Goal: Task Accomplishment & Management: Manage account settings

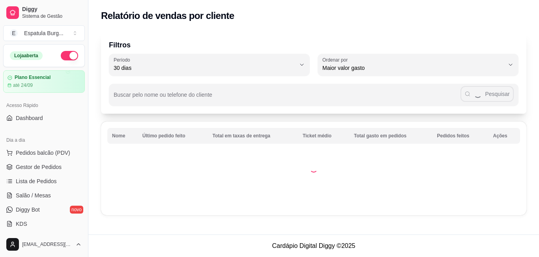
select select "30"
select select "HIGHEST_TOTAL_SPENT_WITH_ORDERS"
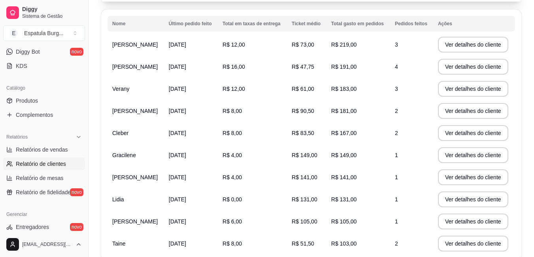
scroll to position [118, 0]
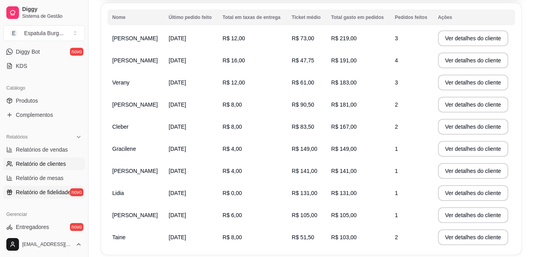
click at [64, 192] on span "Relatório de fidelidade" at bounding box center [43, 192] width 55 height 8
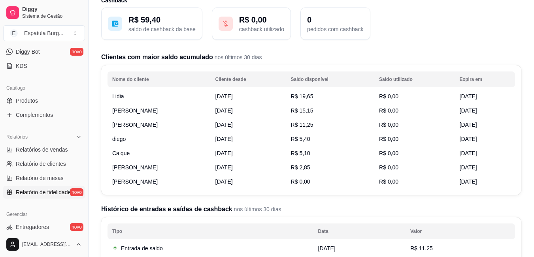
scroll to position [39, 0]
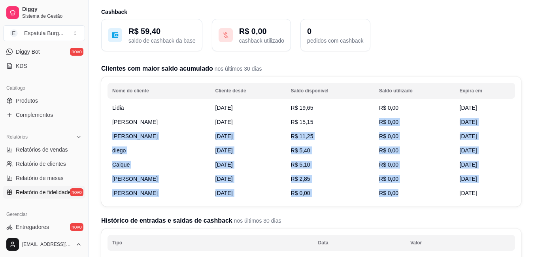
drag, startPoint x: 453, startPoint y: 197, endPoint x: 446, endPoint y: 118, distance: 80.1
click at [446, 118] on tbody "Lidia [DATE] R$ 19,65 R$ 0,00 [DATE] [PERSON_NAME] [DATE] R$ 15,15 R$ 0,00 [DAT…" at bounding box center [310, 151] width 407 height 100
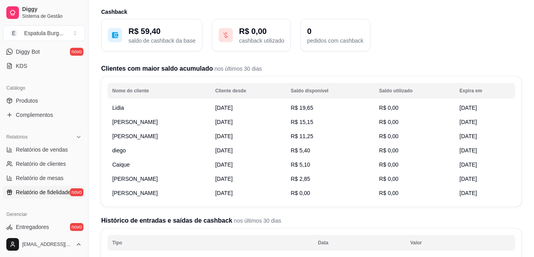
click at [445, 56] on div "R$ 59,40 saldo de cashback da base R$ 0,00 cashback utilizado 0 pedidos com cas…" at bounding box center [311, 218] width 420 height 399
drag, startPoint x: 451, startPoint y: 106, endPoint x: 485, endPoint y: 111, distance: 35.2
click at [485, 111] on td "[DATE]" at bounding box center [485, 108] width 60 height 14
drag, startPoint x: 450, startPoint y: 122, endPoint x: 491, endPoint y: 124, distance: 41.1
click at [491, 124] on td "[DATE]" at bounding box center [485, 122] width 60 height 14
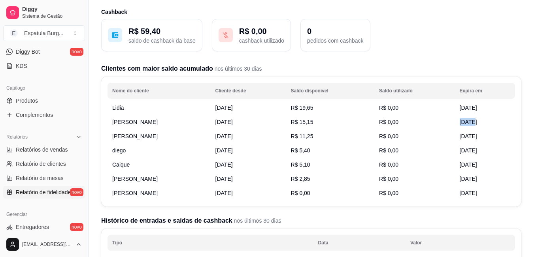
drag, startPoint x: 469, startPoint y: 121, endPoint x: 491, endPoint y: 122, distance: 22.1
click at [491, 122] on td "[DATE]" at bounding box center [485, 122] width 60 height 14
click at [463, 124] on span "[DATE]" at bounding box center [467, 122] width 17 height 6
click at [460, 154] on td "[DATE]" at bounding box center [485, 150] width 60 height 14
click at [458, 168] on td "[DATE]" at bounding box center [485, 165] width 60 height 14
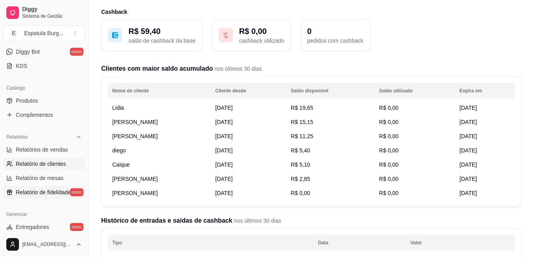
click at [57, 167] on span "Relatório de clientes" at bounding box center [41, 164] width 50 height 8
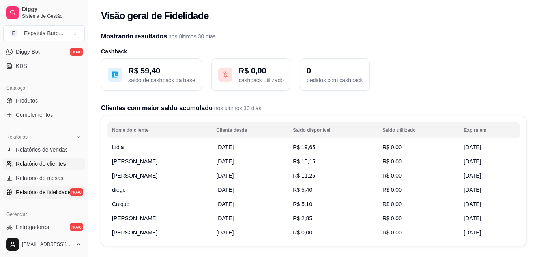
select select "30"
select select "HIGHEST_TOTAL_SPENT_WITH_ORDERS"
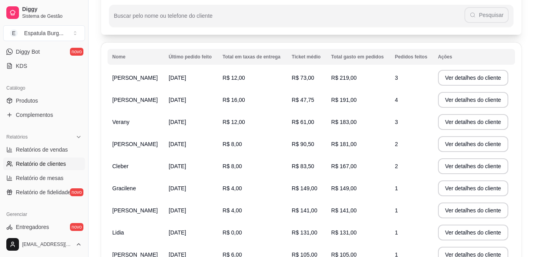
scroll to position [118, 0]
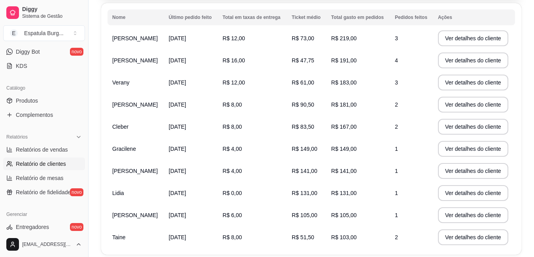
drag, startPoint x: 336, startPoint y: 103, endPoint x: 375, endPoint y: 109, distance: 39.6
click at [375, 109] on td "R$ 181,00" at bounding box center [358, 105] width 64 height 22
drag, startPoint x: 337, startPoint y: 104, endPoint x: 375, endPoint y: 108, distance: 38.1
click at [375, 108] on td "R$ 181,00" at bounding box center [358, 105] width 64 height 22
click at [364, 101] on td "R$ 181,00" at bounding box center [358, 105] width 64 height 22
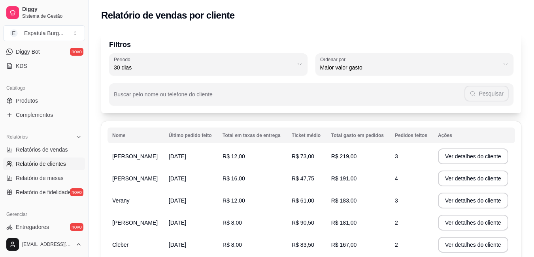
scroll to position [0, 0]
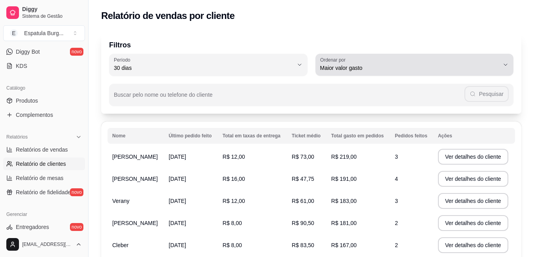
click at [364, 59] on div "Maior valor gasto" at bounding box center [409, 65] width 179 height 16
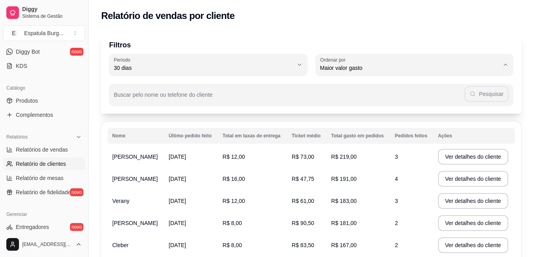
click at [374, 28] on div "Filtros 30 Período Hoje Ontem 7 dias 15 dias 30 dias 45 dias 60 dias Período 30…" at bounding box center [310, 215] width 445 height 376
click at [62, 144] on link "Relatórios de vendas" at bounding box center [44, 149] width 82 height 13
select select "ALL"
select select "0"
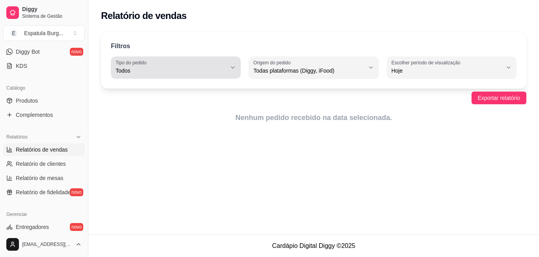
click at [218, 71] on span "Todos" at bounding box center [171, 71] width 111 height 8
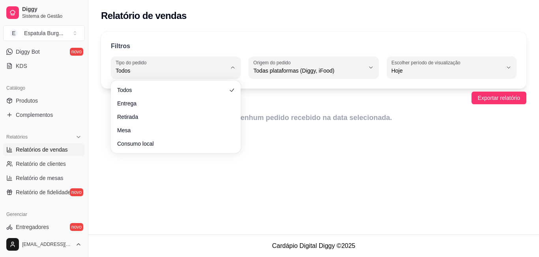
click at [212, 83] on div "Todos Entrega Retirada Mesa Consumo local" at bounding box center [176, 117] width 127 height 70
click at [342, 144] on div "Relatório de vendas Filtros ALL Tipo do pedido Todos Entrega Retirada Mesa Cons…" at bounding box center [313, 117] width 451 height 235
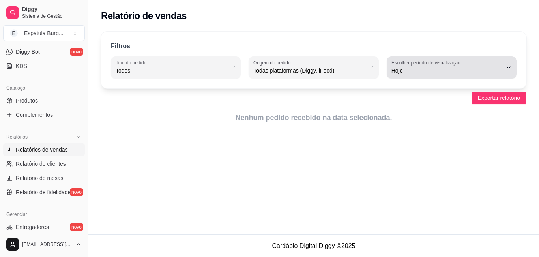
click at [415, 74] on span "Hoje" at bounding box center [447, 71] width 111 height 8
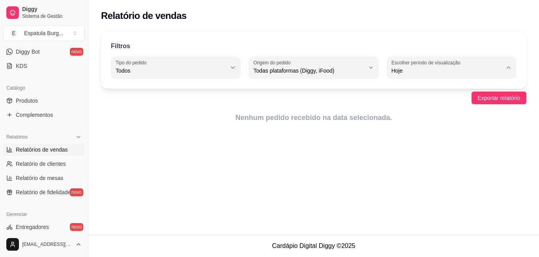
click at [408, 115] on span "7 dias" at bounding box center [448, 116] width 105 height 8
type input "7"
select select "7"
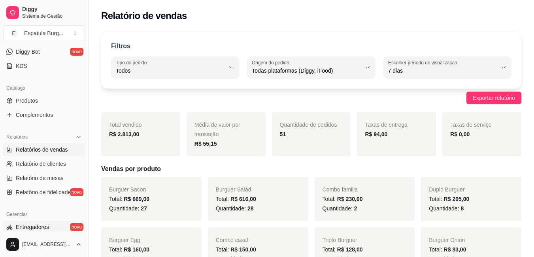
click at [41, 225] on span "Entregadores" at bounding box center [32, 227] width 33 height 8
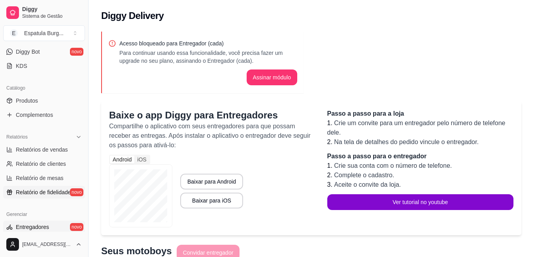
click at [46, 194] on span "Relatório de fidelidade" at bounding box center [43, 192] width 55 height 8
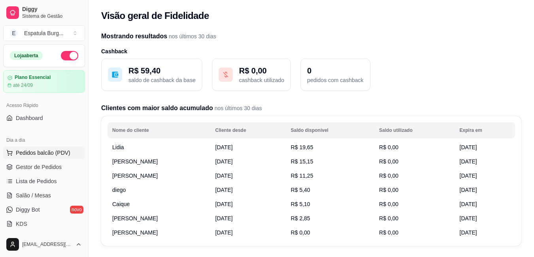
click at [62, 154] on span "Pedidos balcão (PDV)" at bounding box center [43, 153] width 55 height 8
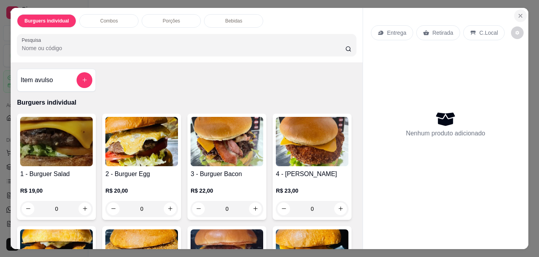
click at [518, 13] on icon "Close" at bounding box center [521, 16] width 6 height 6
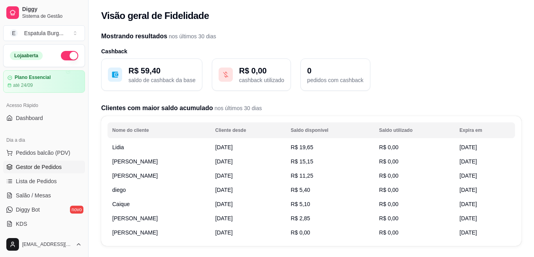
click at [56, 169] on span "Gestor de Pedidos" at bounding box center [39, 167] width 46 height 8
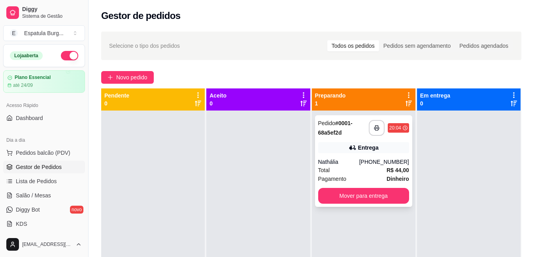
click at [352, 163] on div "Nathália" at bounding box center [338, 162] width 41 height 8
click at [362, 188] on button "Mover para entrega" at bounding box center [363, 196] width 91 height 16
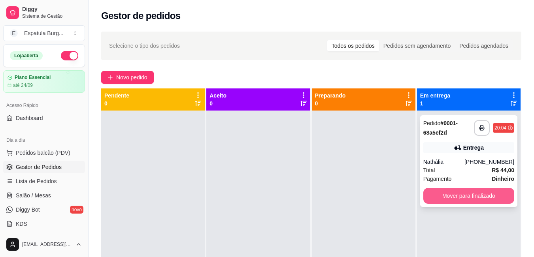
click at [474, 197] on button "Mover para finalizado" at bounding box center [468, 196] width 91 height 16
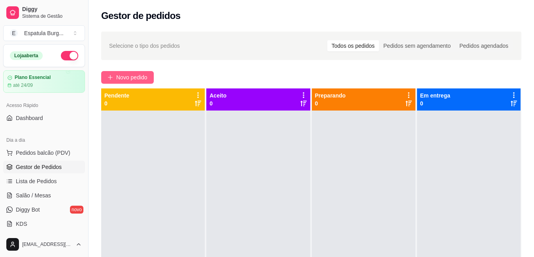
click at [130, 76] on span "Novo pedido" at bounding box center [131, 77] width 31 height 9
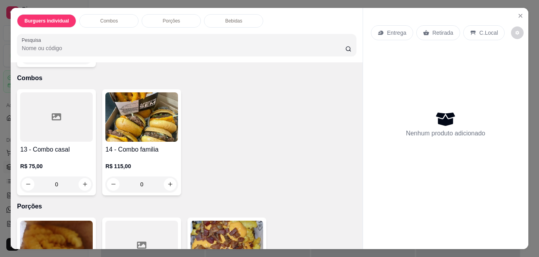
scroll to position [474, 0]
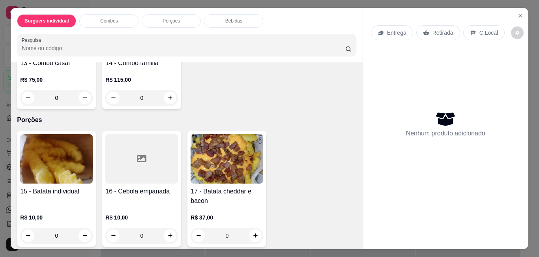
click at [395, 29] on p "Entrega" at bounding box center [396, 33] width 19 height 8
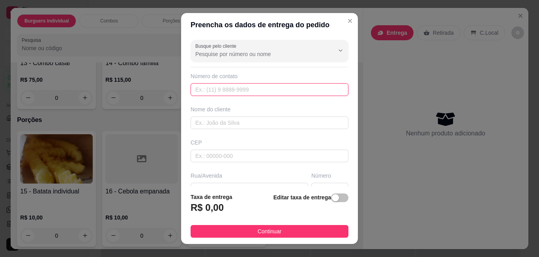
click at [242, 88] on input "text" at bounding box center [270, 89] width 158 height 13
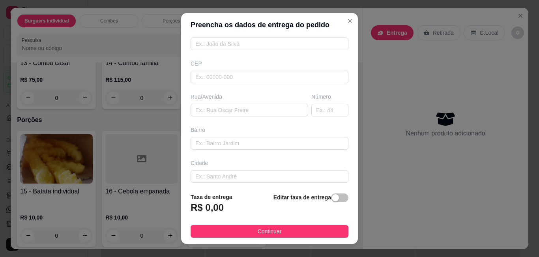
type input "11"
click at [228, 159] on div "Cidade" at bounding box center [270, 163] width 158 height 8
click at [226, 109] on input "text" at bounding box center [250, 110] width 118 height 13
type input "rua atlantida"
click at [315, 109] on input "text" at bounding box center [330, 110] width 37 height 13
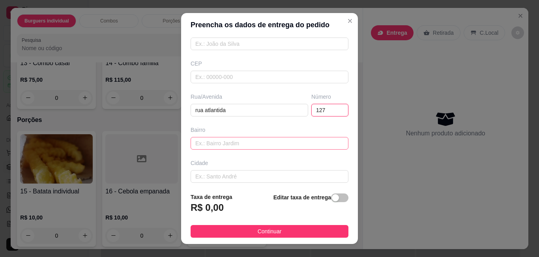
type input "127"
click at [220, 144] on input "text" at bounding box center [270, 143] width 158 height 13
type input "revista"
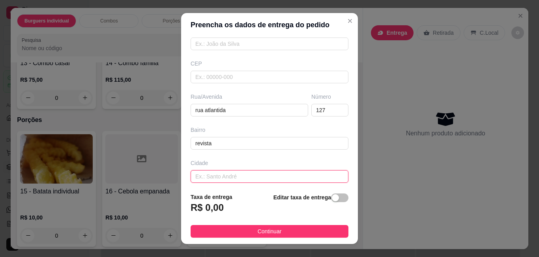
click at [216, 173] on input "text" at bounding box center [270, 176] width 158 height 13
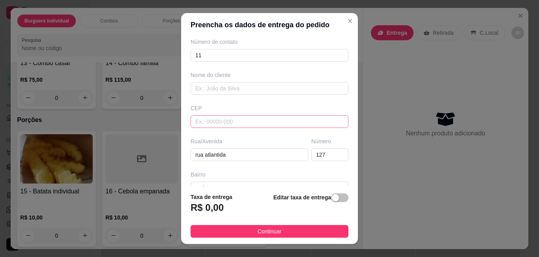
scroll to position [0, 0]
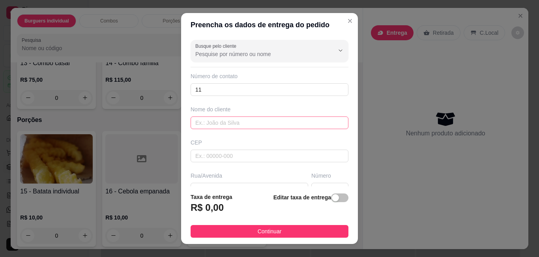
type input "suzano"
click at [239, 121] on input "text" at bounding box center [270, 123] width 158 height 13
type input "[PERSON_NAME]"
click at [220, 87] on input "11" at bounding box center [270, 89] width 158 height 13
click at [213, 93] on input "119" at bounding box center [270, 89] width 158 height 13
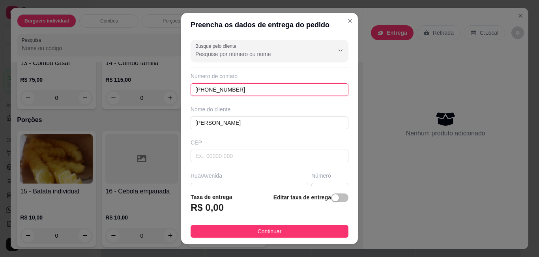
type input "[PHONE_NUMBER]"
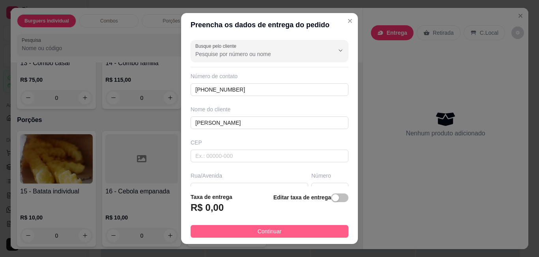
click at [309, 229] on button "Continuar" at bounding box center [270, 231] width 158 height 13
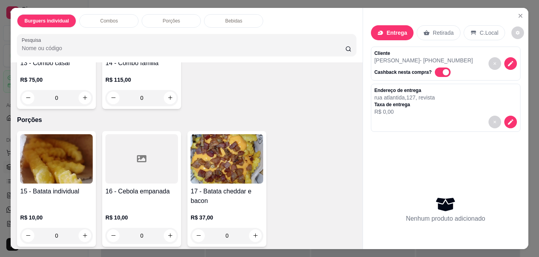
scroll to position [395, 0]
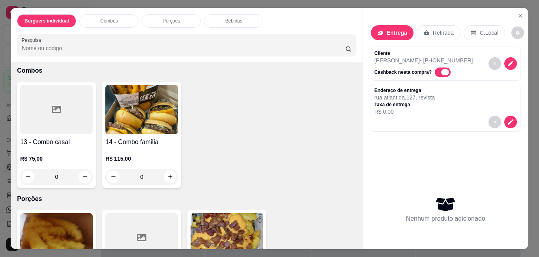
click at [442, 71] on span "Automatic updates" at bounding box center [446, 72] width 8 height 6
click at [438, 73] on input "Automatic updates" at bounding box center [437, 75] width 5 height 5
checkbox input "false"
click at [508, 119] on icon "decrease-product-quantity" at bounding box center [511, 122] width 6 height 6
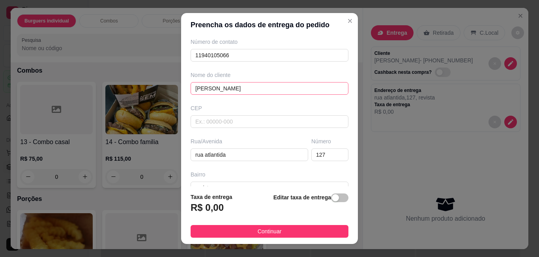
scroll to position [79, 0]
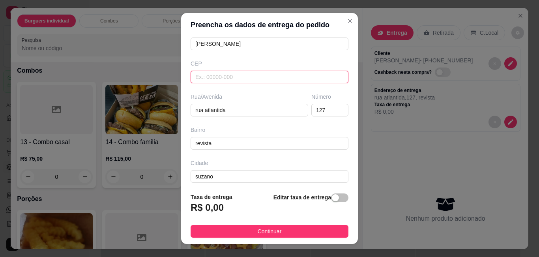
click at [235, 80] on input "text" at bounding box center [270, 77] width 158 height 13
type input "08694250"
type input "[GEOGRAPHIC_DATA]"
type input "Jardim Revista"
type input "Suzano"
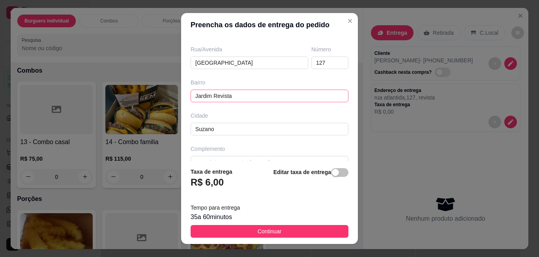
scroll to position [141, 0]
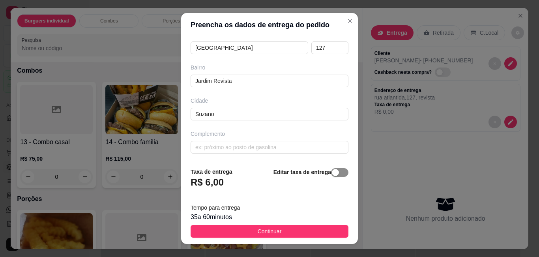
type input "08694250"
click at [332, 173] on div "button" at bounding box center [335, 172] width 7 height 7
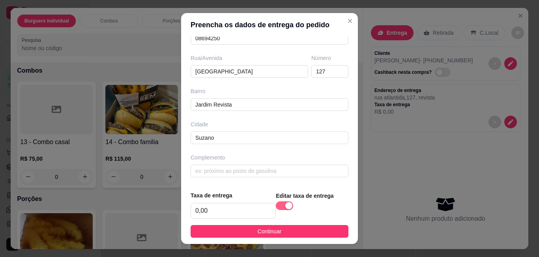
scroll to position [118, 0]
click at [243, 205] on input "0,00" at bounding box center [233, 210] width 85 height 15
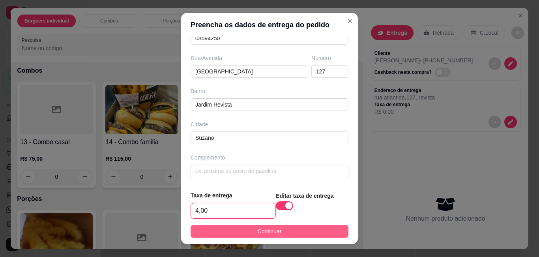
type input "4,00"
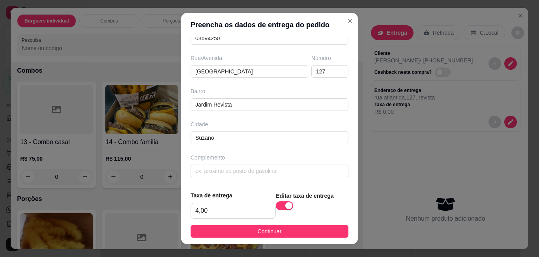
click at [296, 235] on button "Continuar" at bounding box center [270, 231] width 158 height 13
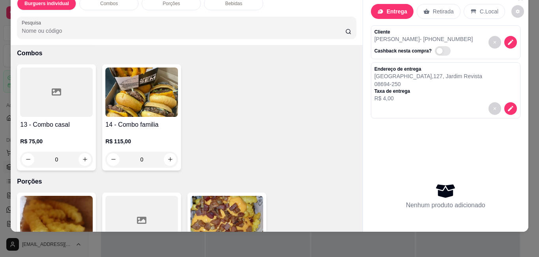
scroll to position [0, 0]
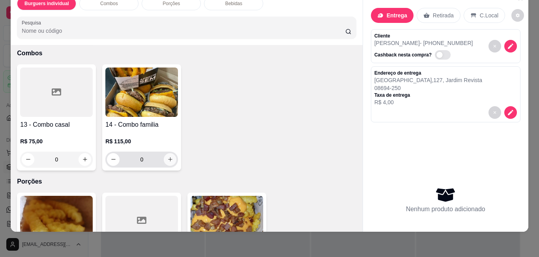
click at [168, 157] on icon "increase-product-quantity" at bounding box center [170, 159] width 4 height 4
type input "1"
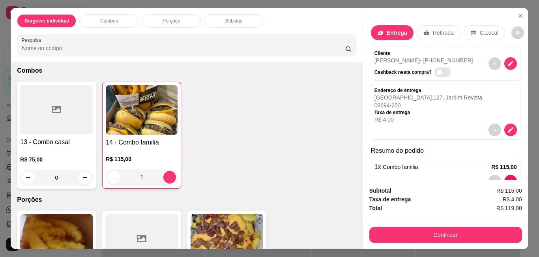
scroll to position [22, 0]
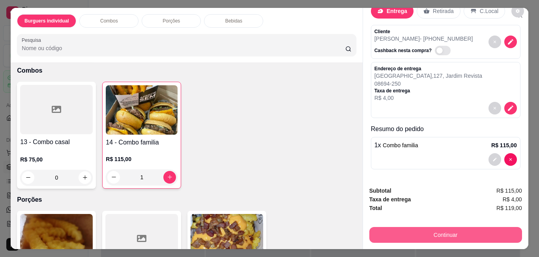
click at [435, 231] on button "Continuar" at bounding box center [446, 235] width 153 height 16
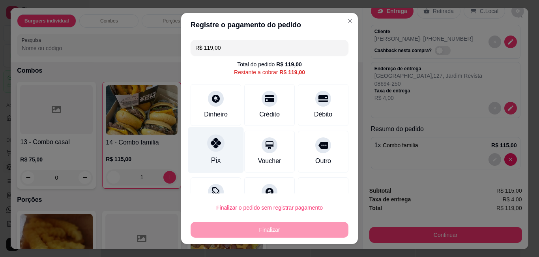
click at [212, 148] on icon at bounding box center [216, 143] width 10 height 10
type input "R$ 0,00"
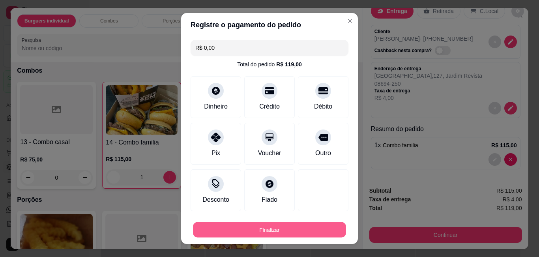
click at [267, 227] on button "Finalizar" at bounding box center [269, 229] width 153 height 15
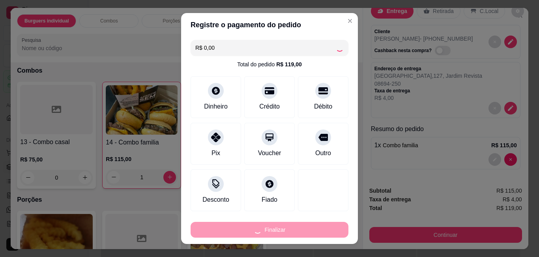
type input "0"
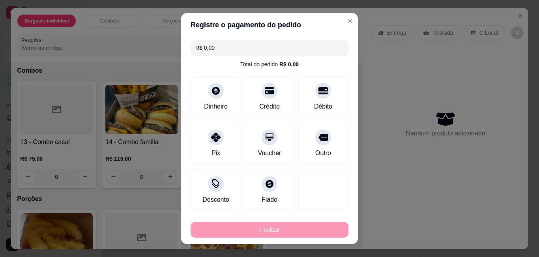
type input "-R$ 119,00"
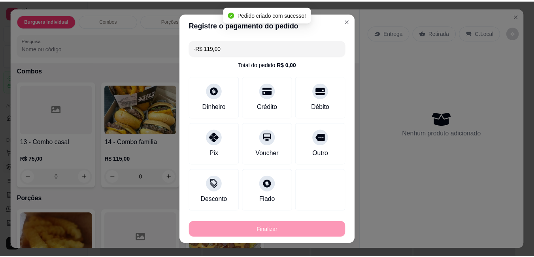
scroll to position [0, 0]
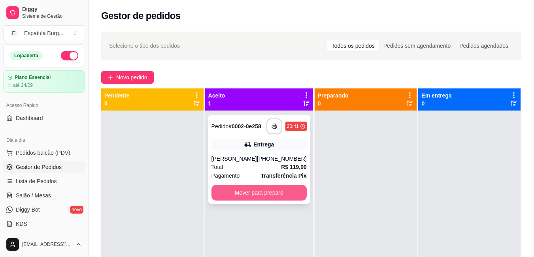
click at [267, 199] on button "Mover para preparo" at bounding box center [258, 193] width 95 height 16
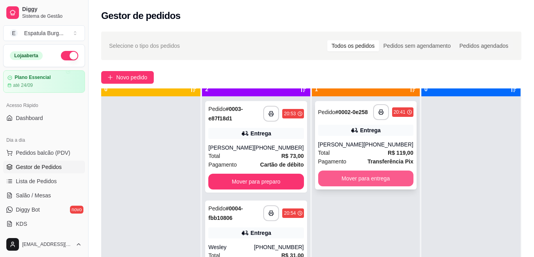
scroll to position [22, 0]
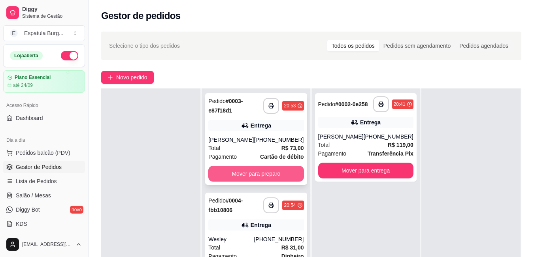
click at [267, 171] on button "Mover para preparo" at bounding box center [255, 174] width 95 height 16
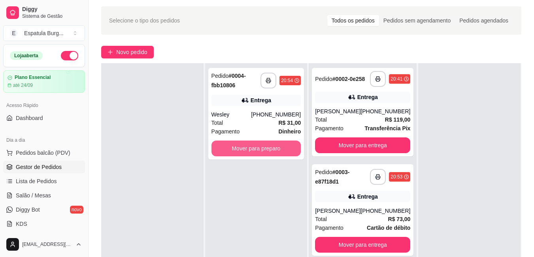
scroll to position [39, 0]
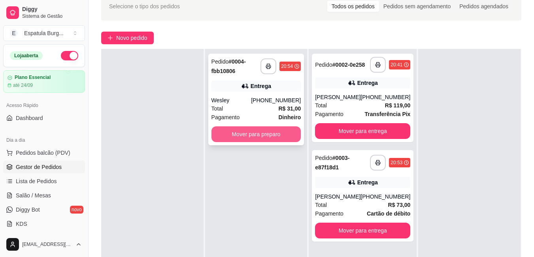
click at [273, 135] on button "Mover para preparo" at bounding box center [256, 134] width 90 height 16
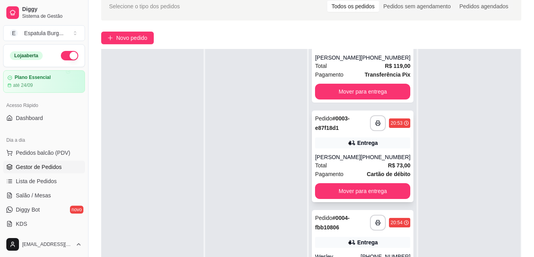
click at [359, 165] on div "Total R$ 73,00" at bounding box center [362, 165] width 95 height 9
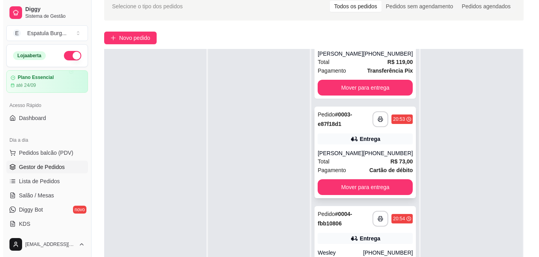
scroll to position [49, 0]
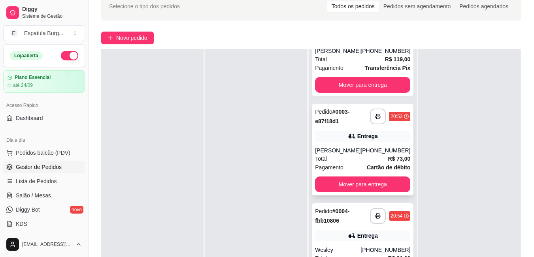
click at [357, 147] on div "[PERSON_NAME]" at bounding box center [337, 151] width 45 height 8
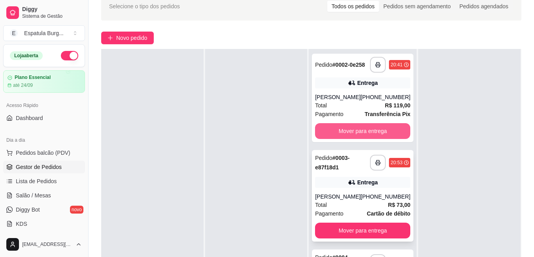
scroll to position [0, 0]
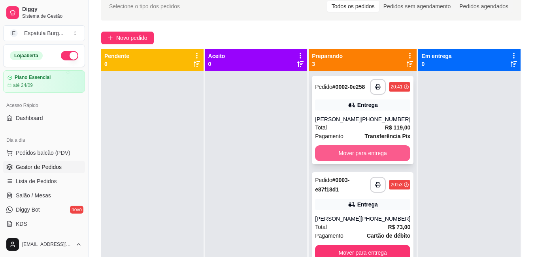
click at [368, 153] on button "Mover para entrega" at bounding box center [362, 153] width 95 height 16
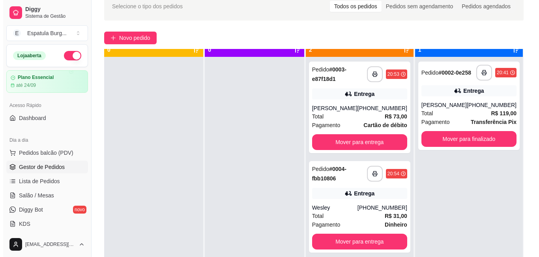
scroll to position [22, 0]
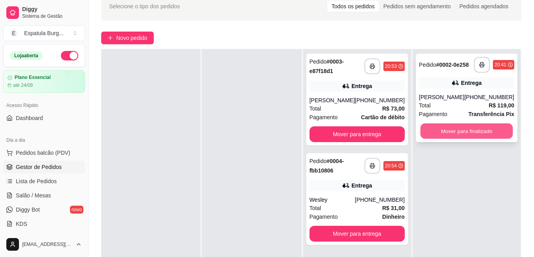
click at [463, 137] on button "Mover para finalizado" at bounding box center [466, 131] width 92 height 15
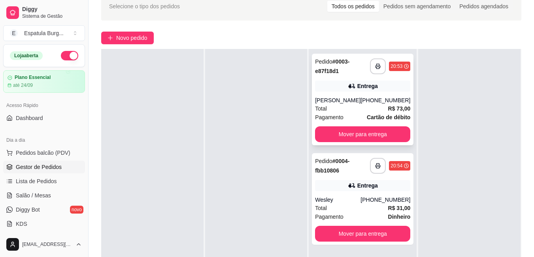
click at [365, 99] on div "[PHONE_NUMBER]" at bounding box center [385, 100] width 50 height 8
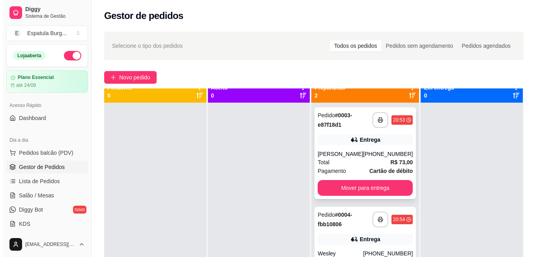
scroll to position [0, 0]
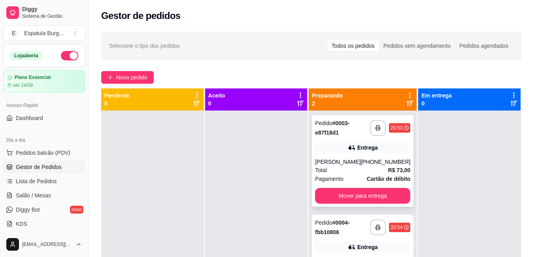
click at [354, 148] on div "Entrega" at bounding box center [362, 147] width 95 height 11
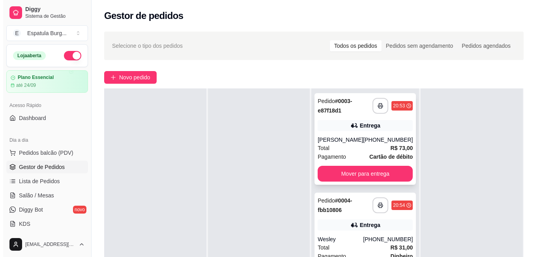
scroll to position [79, 0]
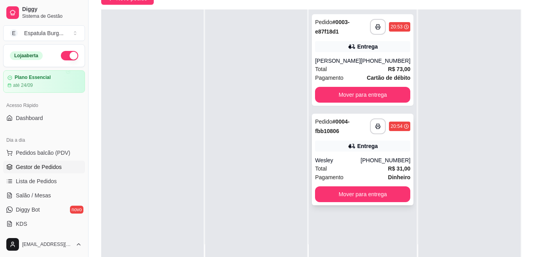
click at [348, 153] on div "**********" at bounding box center [363, 160] width 102 height 92
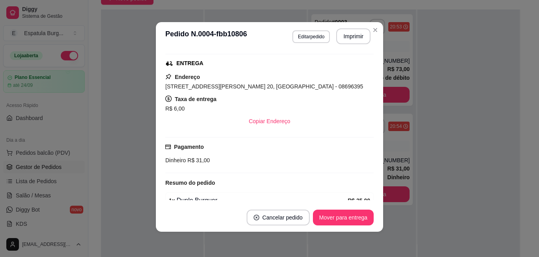
scroll to position [0, 0]
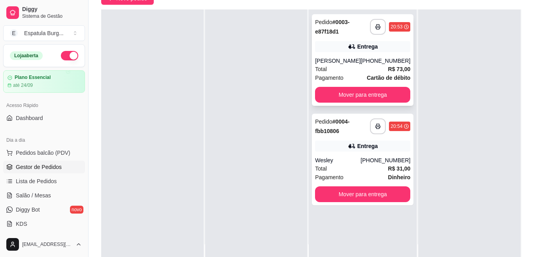
click at [348, 50] on icon at bounding box center [352, 47] width 8 height 8
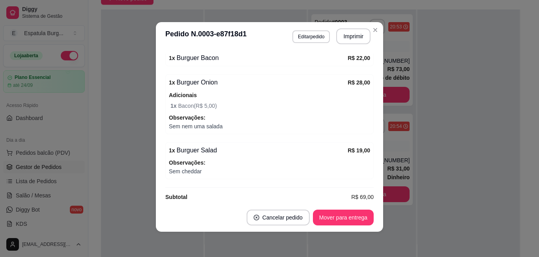
scroll to position [273, 0]
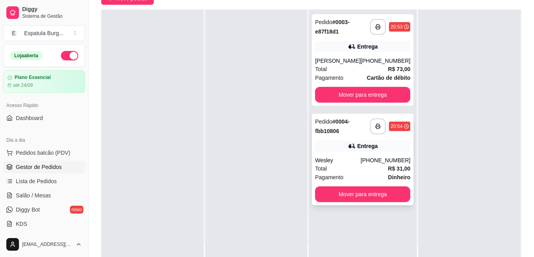
click at [368, 166] on div "Total R$ 31,00" at bounding box center [362, 168] width 95 height 9
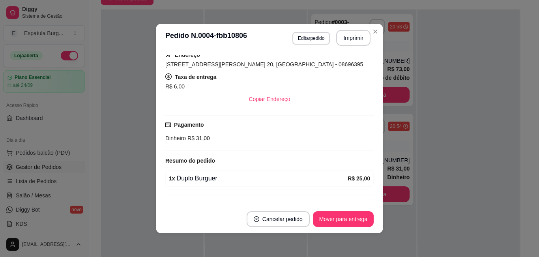
scroll to position [160, 0]
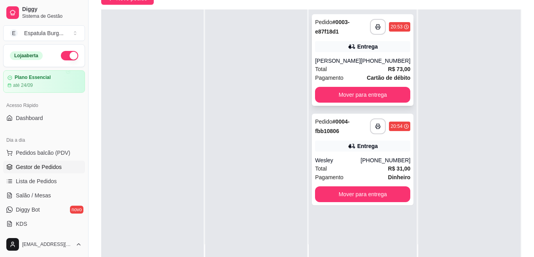
click at [385, 61] on div "[PHONE_NUMBER]" at bounding box center [385, 61] width 50 height 8
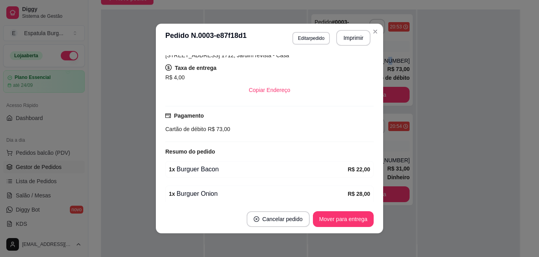
scroll to position [158, 0]
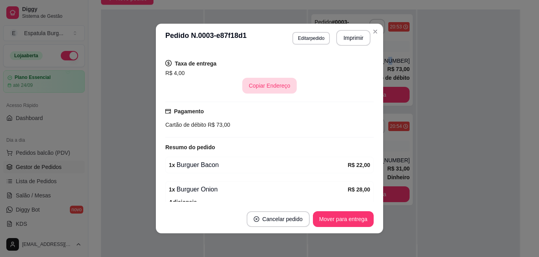
click at [265, 87] on button "Copiar Endereço" at bounding box center [269, 86] width 54 height 16
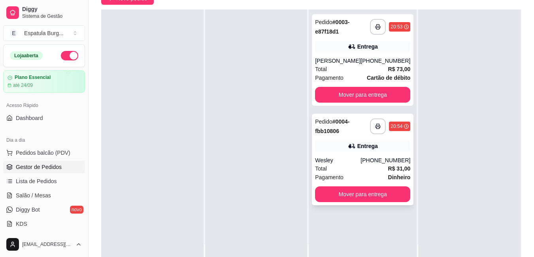
click at [358, 141] on div "Entrega" at bounding box center [362, 146] width 95 height 11
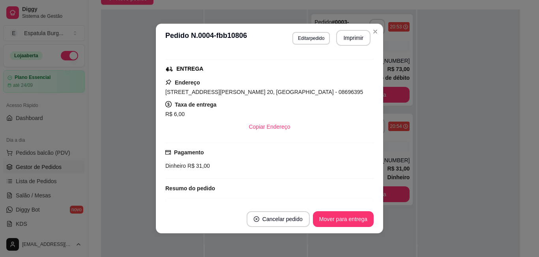
scroll to position [118, 0]
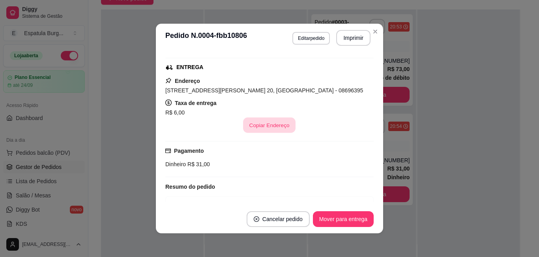
click at [269, 125] on button "Copiar Endereço" at bounding box center [270, 125] width 53 height 15
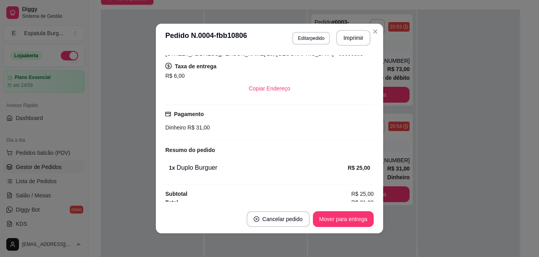
scroll to position [160, 0]
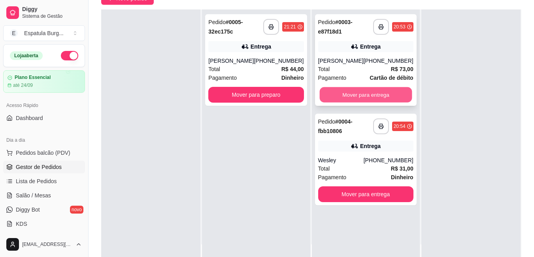
click at [352, 95] on button "Mover para entrega" at bounding box center [365, 94] width 92 height 15
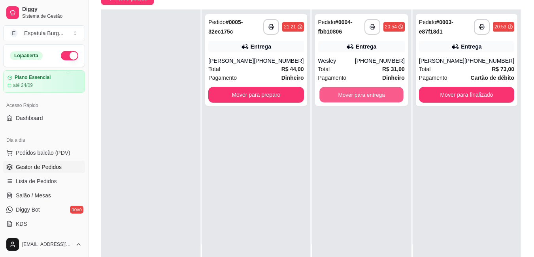
click at [352, 95] on button "Mover para entrega" at bounding box center [361, 94] width 84 height 15
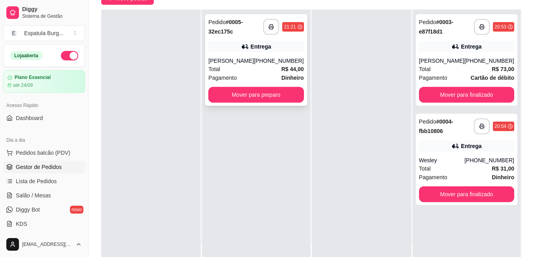
click at [268, 73] on div "Total R$ 44,00" at bounding box center [255, 69] width 95 height 9
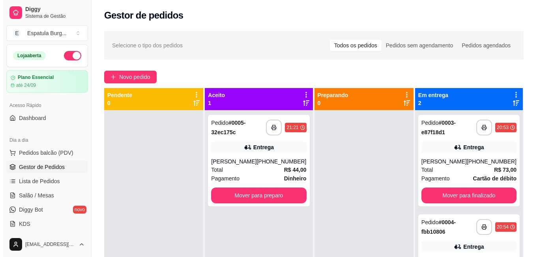
scroll to position [0, 0]
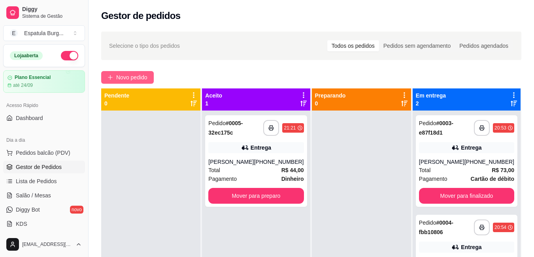
click at [130, 81] on span "Novo pedido" at bounding box center [131, 77] width 31 height 9
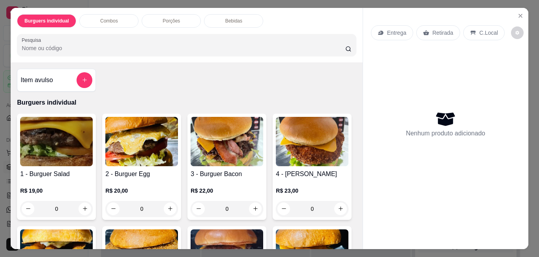
click at [83, 203] on div "0" at bounding box center [56, 209] width 73 height 16
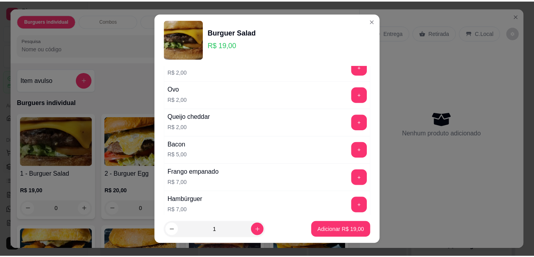
scroll to position [131, 0]
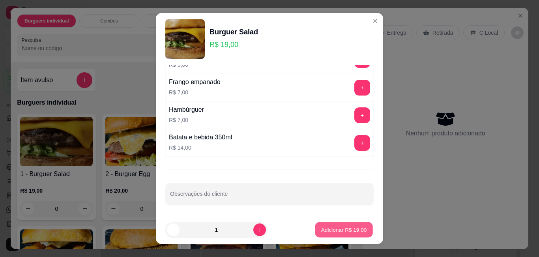
click at [338, 232] on p "Adicionar R$ 19,00" at bounding box center [344, 230] width 46 height 8
type input "1"
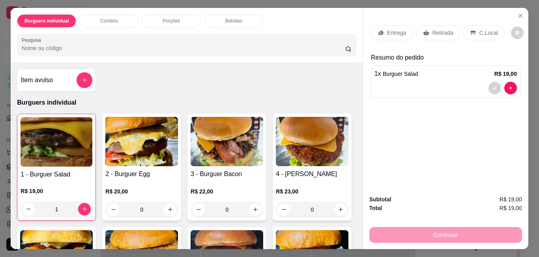
click at [438, 25] on div "Retirada" at bounding box center [439, 32] width 44 height 15
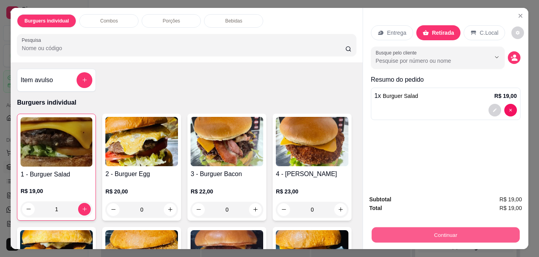
click at [467, 229] on button "Continuar" at bounding box center [446, 234] width 148 height 15
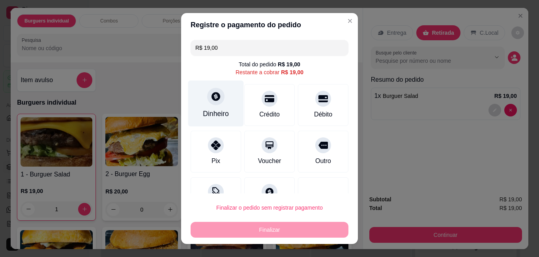
click at [215, 105] on div "Dinheiro" at bounding box center [216, 103] width 56 height 46
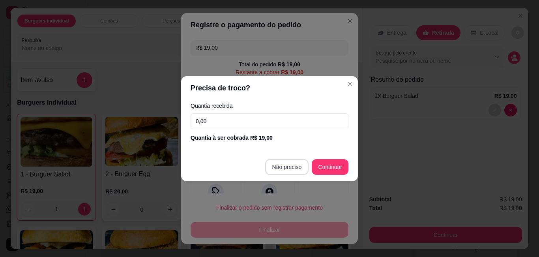
type input "R$ 0,00"
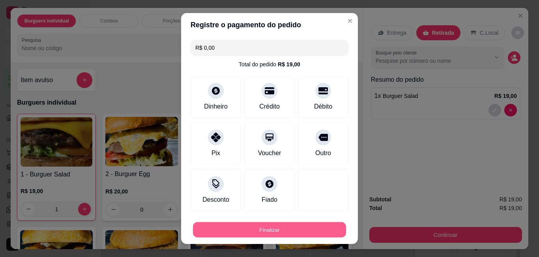
click at [280, 227] on button "Finalizar" at bounding box center [269, 229] width 153 height 15
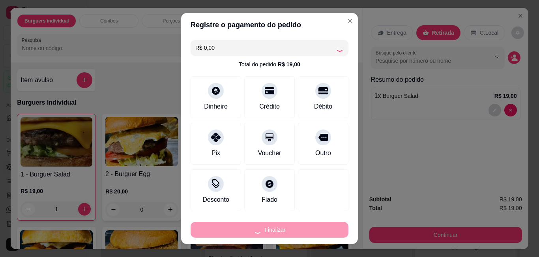
type input "0"
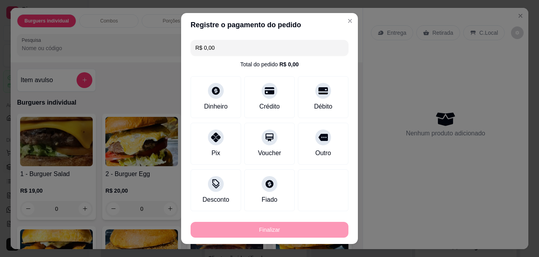
type input "-R$ 19,00"
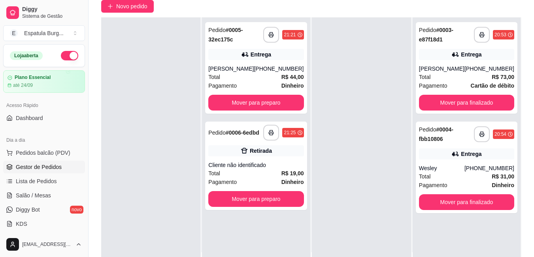
scroll to position [79, 0]
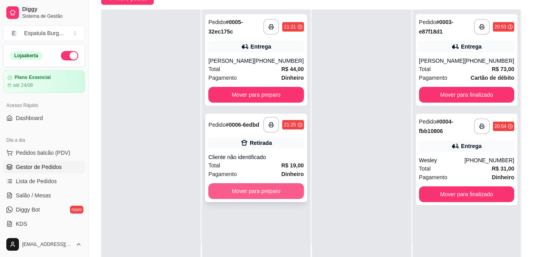
click at [273, 199] on button "Mover para preparo" at bounding box center [255, 191] width 95 height 16
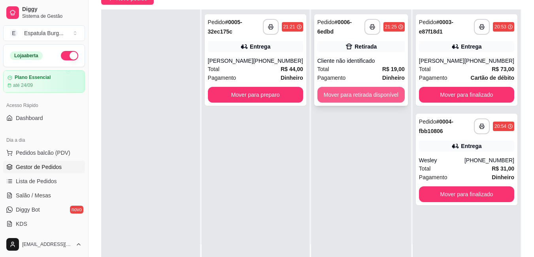
click at [343, 96] on button "Mover para retirada disponível" at bounding box center [360, 95] width 87 height 16
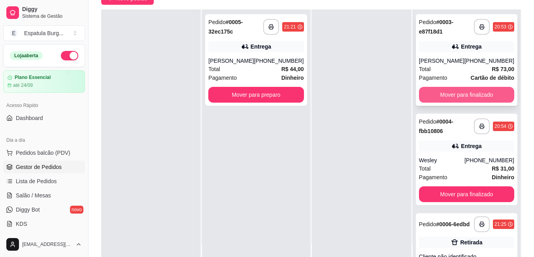
click at [485, 92] on button "Mover para finalizado" at bounding box center [466, 95] width 95 height 16
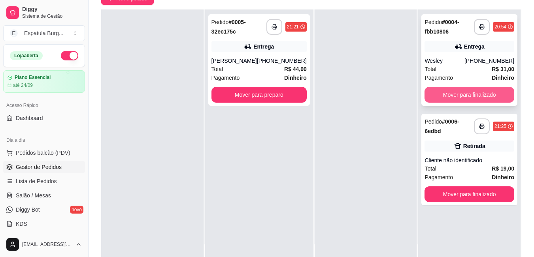
click at [464, 88] on button "Mover para finalizado" at bounding box center [469, 95] width 90 height 16
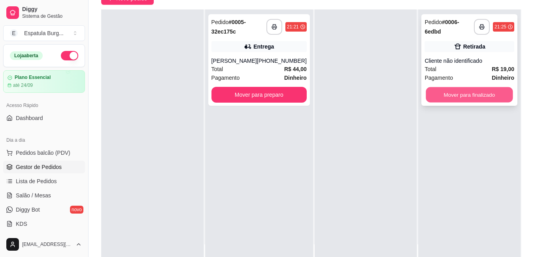
click at [474, 98] on button "Mover para finalizado" at bounding box center [469, 94] width 87 height 15
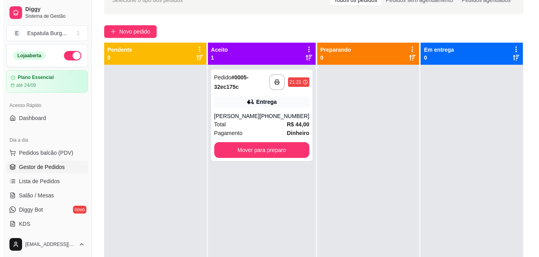
scroll to position [0, 0]
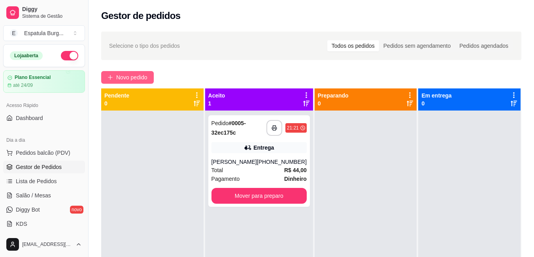
click at [130, 73] on span "Novo pedido" at bounding box center [131, 77] width 31 height 9
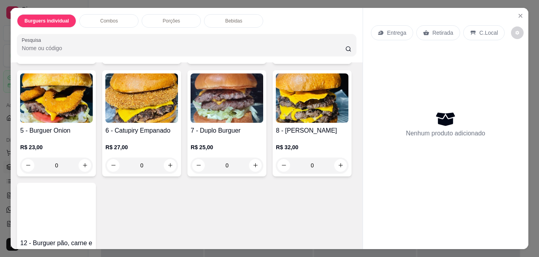
scroll to position [158, 0]
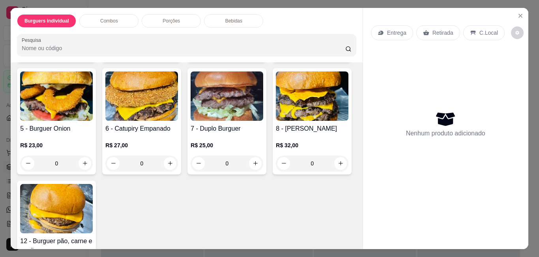
click at [93, 162] on div "0" at bounding box center [56, 164] width 73 height 16
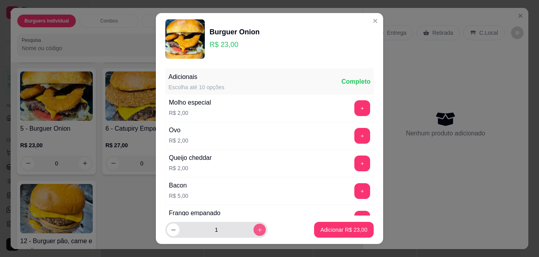
click at [257, 230] on icon "increase-product-quantity" at bounding box center [260, 230] width 6 height 6
type input "4"
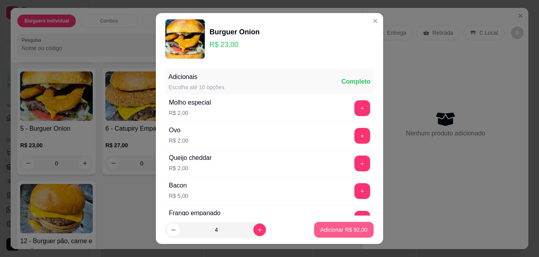
click at [334, 232] on p "Adicionar R$ 92,00" at bounding box center [344, 230] width 47 height 8
type input "4"
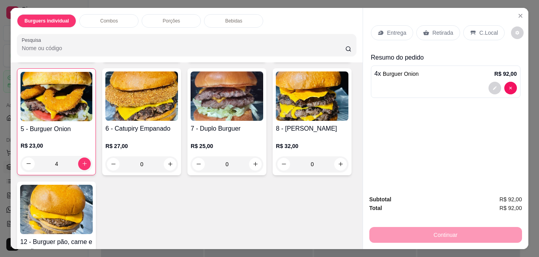
click at [176, 14] on div "Porções" at bounding box center [171, 20] width 59 height 13
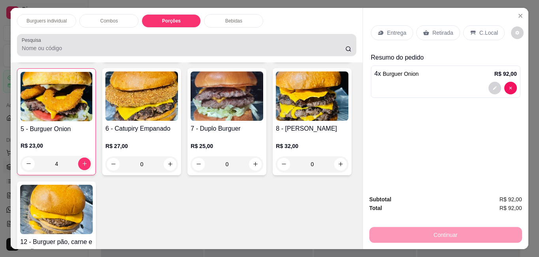
scroll to position [21, 0]
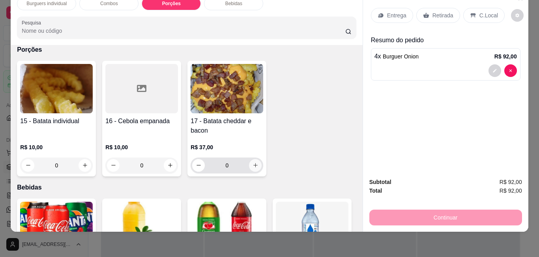
click at [253, 162] on icon "increase-product-quantity" at bounding box center [256, 165] width 6 height 6
type input "1"
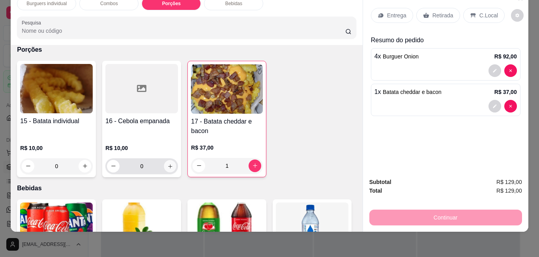
click at [167, 163] on icon "increase-product-quantity" at bounding box center [170, 166] width 6 height 6
type input "1"
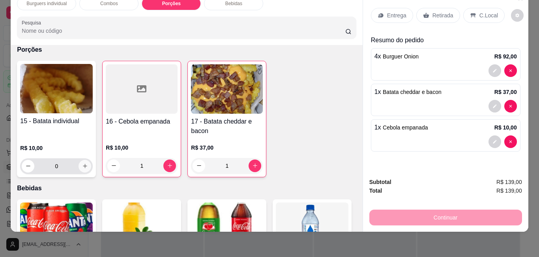
click at [82, 163] on icon "increase-product-quantity" at bounding box center [85, 166] width 6 height 6
type input "1"
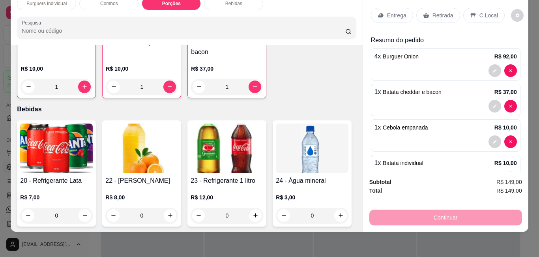
scroll to position [686, 0]
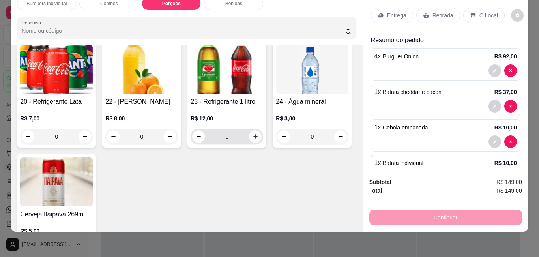
click at [253, 133] on icon "increase-product-quantity" at bounding box center [256, 136] width 6 height 6
type input "1"
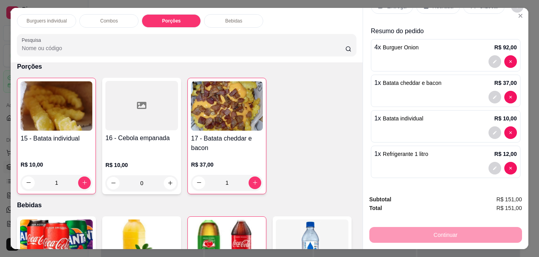
scroll to position [528, 0]
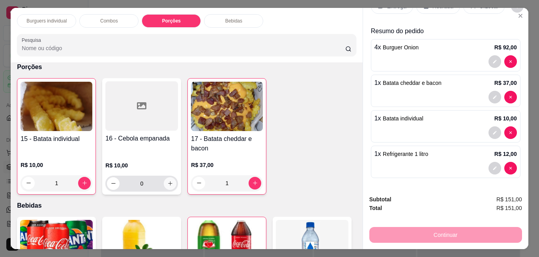
click at [167, 182] on icon "increase-product-quantity" at bounding box center [170, 183] width 6 height 6
type input "2"
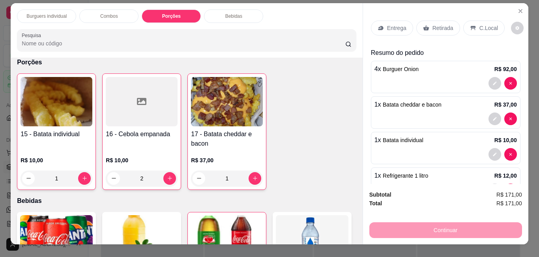
scroll to position [0, 0]
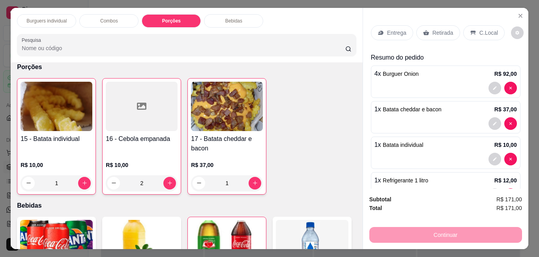
click at [480, 31] on p "C.Local" at bounding box center [489, 33] width 19 height 8
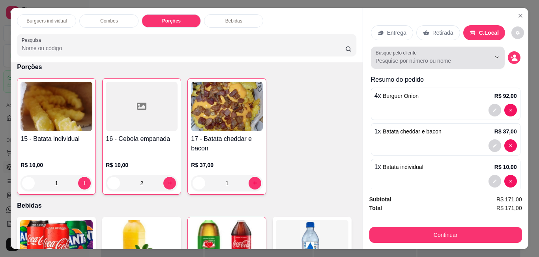
click at [420, 53] on div at bounding box center [438, 58] width 124 height 16
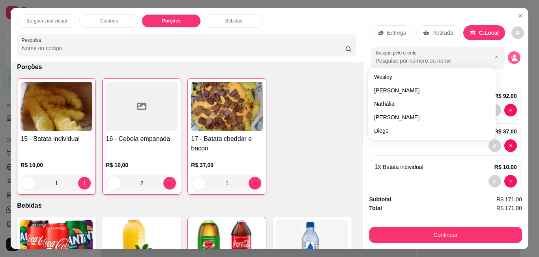
click at [511, 54] on icon "decrease-product-quantity" at bounding box center [514, 57] width 7 height 7
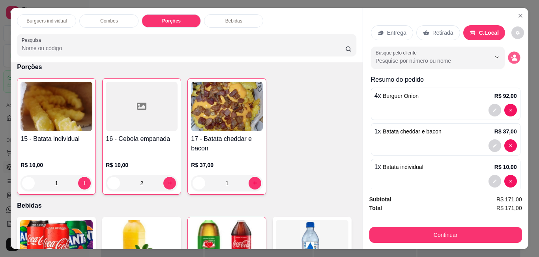
click at [511, 54] on icon "decrease-product-quantity" at bounding box center [514, 57] width 7 height 7
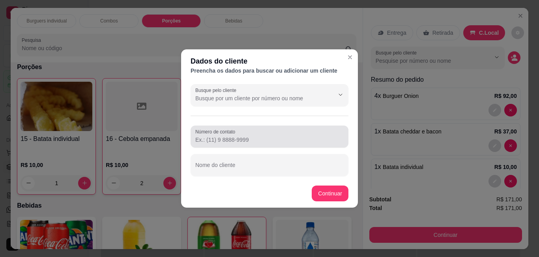
click at [258, 135] on div at bounding box center [269, 137] width 149 height 16
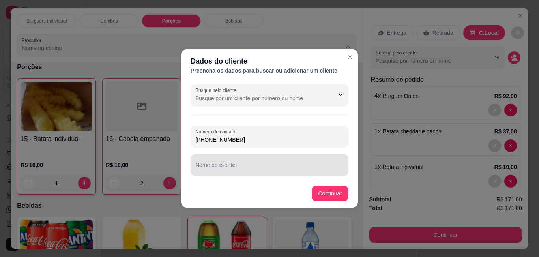
type input "[PHONE_NUMBER]"
click at [234, 168] on input "Nome do cliente" at bounding box center [269, 168] width 149 height 8
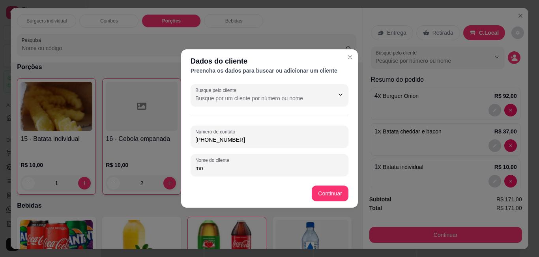
type input "m"
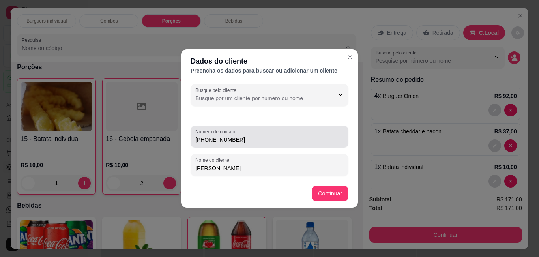
type input "[PERSON_NAME]"
click at [286, 143] on input "[PHONE_NUMBER]" at bounding box center [269, 140] width 149 height 8
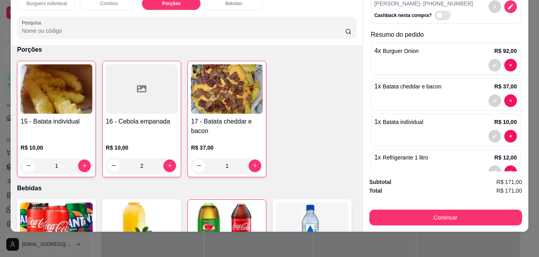
scroll to position [96, 0]
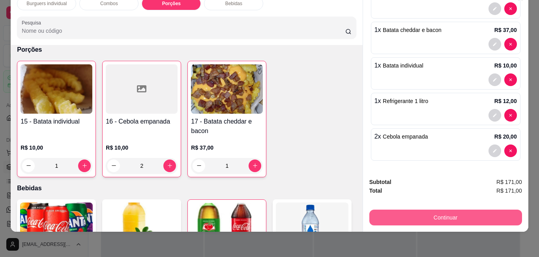
click at [453, 210] on button "Continuar" at bounding box center [446, 218] width 153 height 16
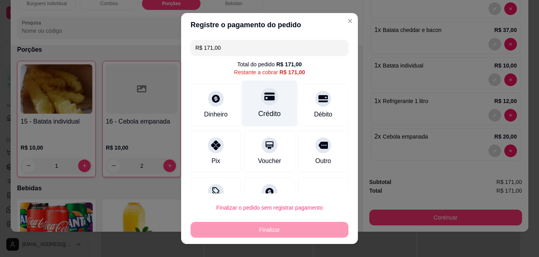
click at [263, 110] on div "Crédito" at bounding box center [270, 114] width 23 height 10
type input "R$ 0,00"
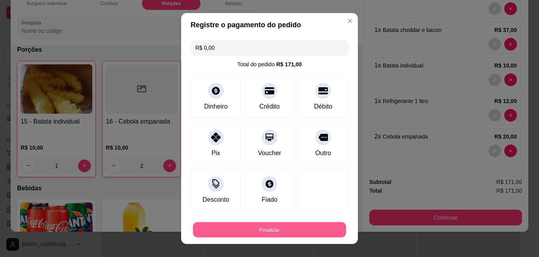
click at [265, 231] on button "Finalizar" at bounding box center [269, 229] width 153 height 15
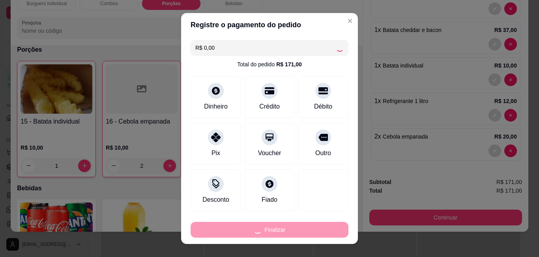
type input "0"
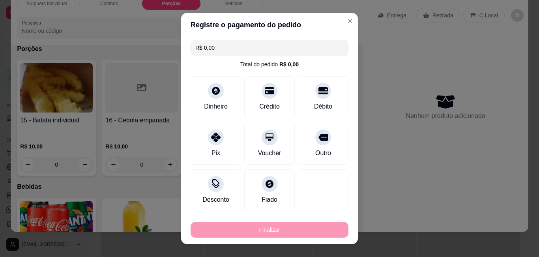
type input "-R$ 171,00"
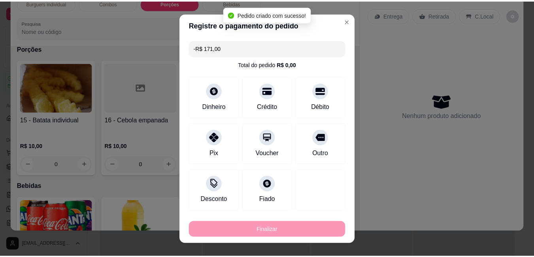
scroll to position [527, 0]
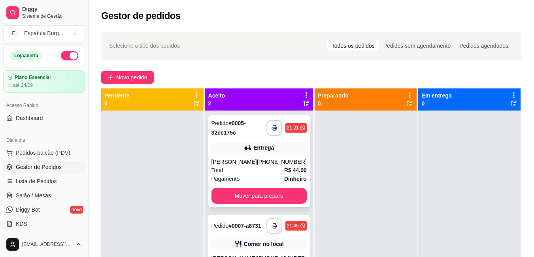
scroll to position [22, 0]
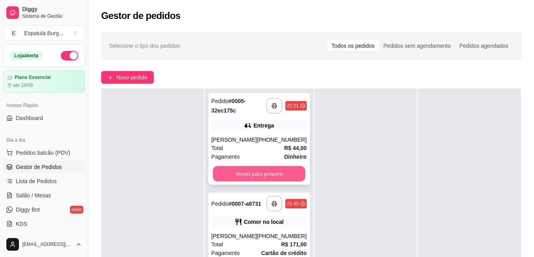
click at [266, 182] on button "Mover para preparo" at bounding box center [258, 173] width 92 height 15
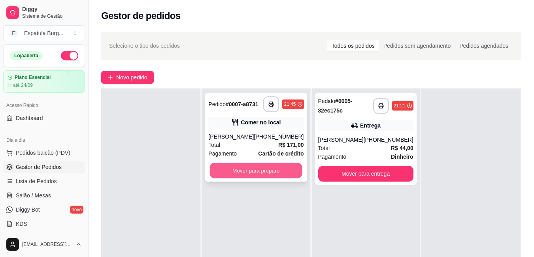
click at [259, 177] on button "Mover para preparo" at bounding box center [256, 170] width 92 height 15
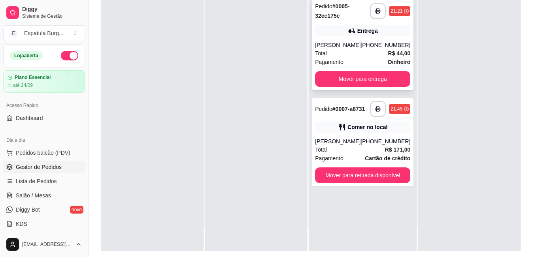
scroll to position [118, 0]
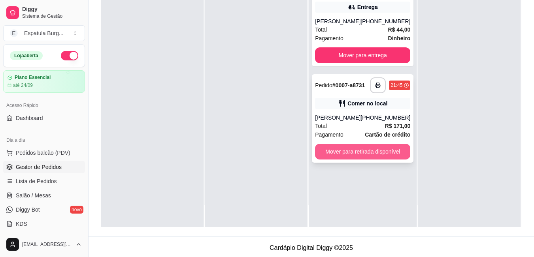
click at [376, 160] on button "Mover para retirada disponível" at bounding box center [362, 152] width 95 height 16
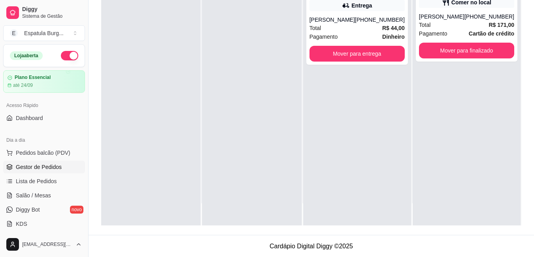
scroll to position [120, 0]
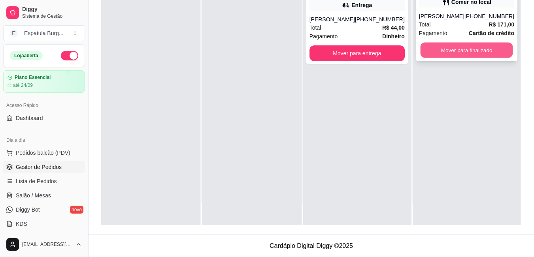
click at [460, 57] on button "Mover para finalizado" at bounding box center [466, 50] width 92 height 15
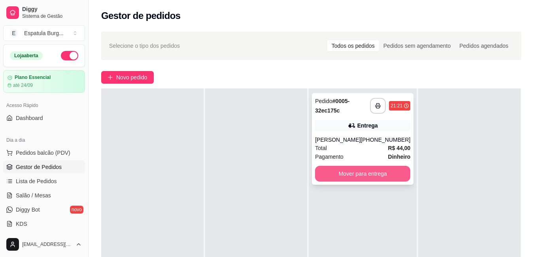
scroll to position [0, 0]
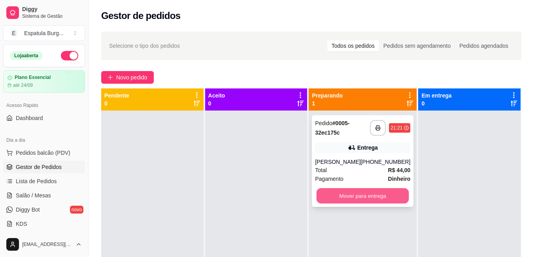
click at [359, 203] on button "Mover para entrega" at bounding box center [362, 195] width 92 height 15
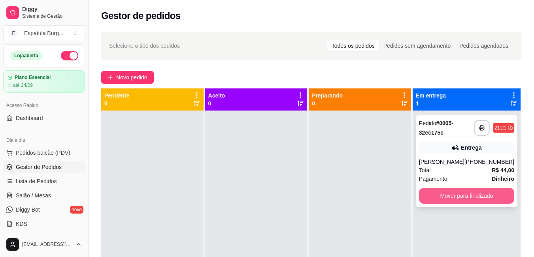
click at [480, 201] on button "Mover para finalizado" at bounding box center [466, 196] width 95 height 16
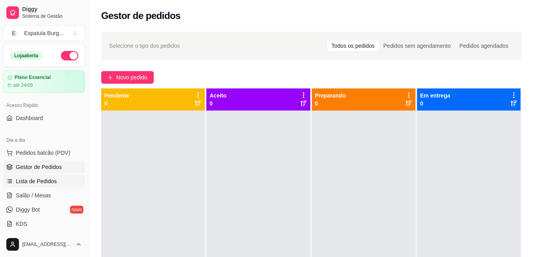
click at [43, 183] on span "Lista de Pedidos" at bounding box center [36, 181] width 41 height 8
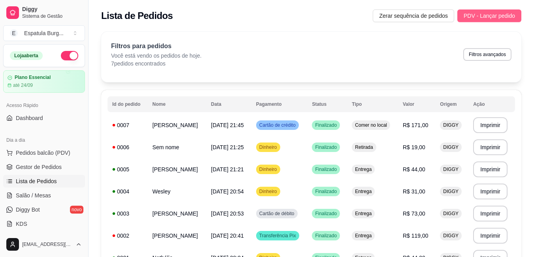
click at [480, 19] on span "PDV - Lançar pedido" at bounding box center [488, 15] width 51 height 9
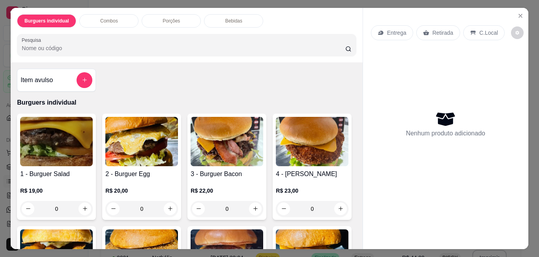
click at [82, 207] on div "0" at bounding box center [56, 209] width 73 height 16
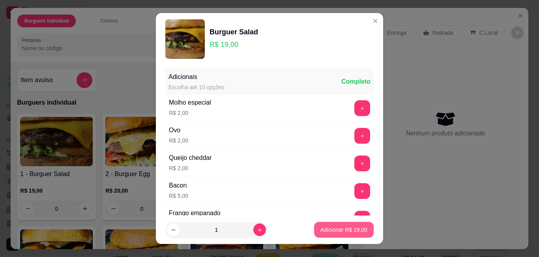
click at [337, 233] on p "Adicionar R$ 19,00" at bounding box center [344, 230] width 47 height 8
type input "1"
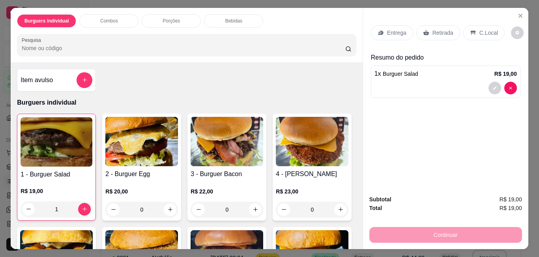
click at [395, 30] on p "Entrega" at bounding box center [396, 33] width 19 height 8
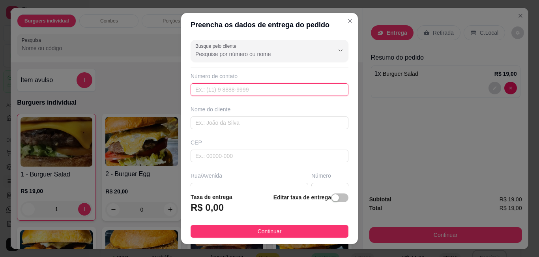
click at [237, 92] on input "text" at bounding box center [270, 89] width 158 height 13
type input "[PHONE_NUMBER]"
click at [230, 124] on input "text" at bounding box center [270, 123] width 158 height 13
type input "j"
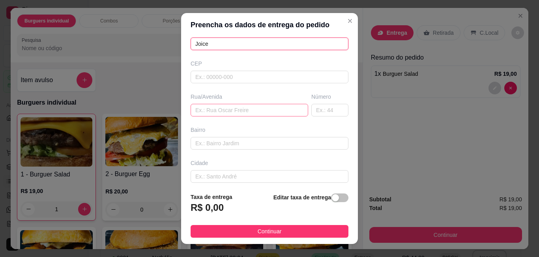
type input "Joice"
click at [226, 107] on input "text" at bounding box center [250, 110] width 118 height 13
type input "s"
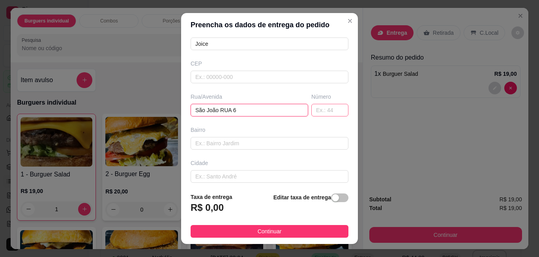
type input "São João RUA 6"
click at [318, 111] on input "text" at bounding box center [330, 110] width 37 height 13
type input "10"
click at [254, 144] on input "text" at bounding box center [270, 143] width 158 height 13
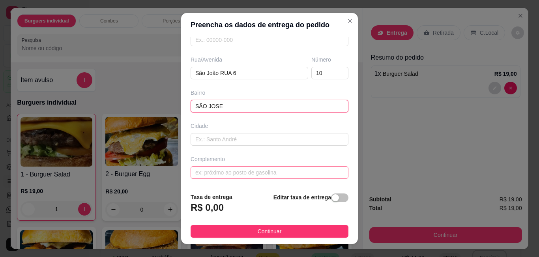
scroll to position [12, 0]
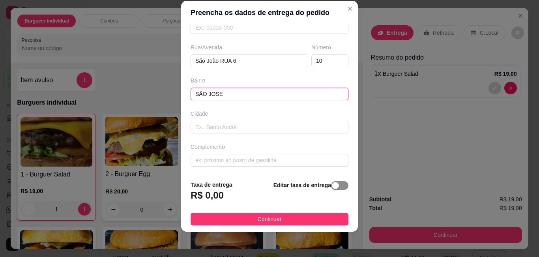
type input "SÃO JOSE"
click at [332, 185] on div "button" at bounding box center [335, 185] width 7 height 7
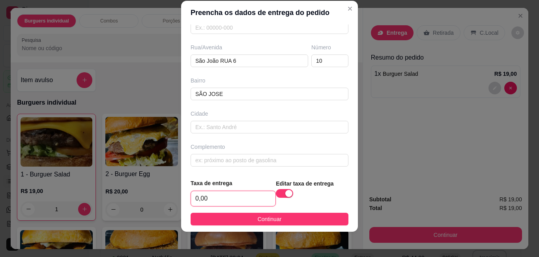
click at [229, 201] on input "0,00" at bounding box center [233, 198] width 85 height 15
type input "10,00"
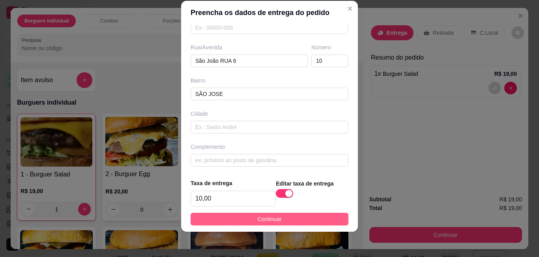
click at [267, 215] on span "Continuar" at bounding box center [270, 219] width 24 height 9
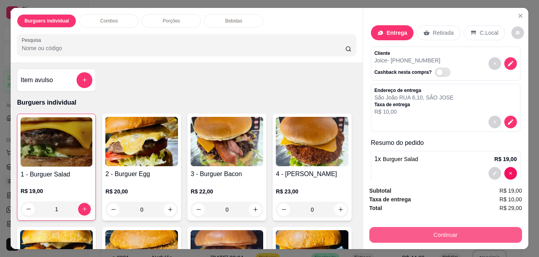
click at [477, 233] on button "Continuar" at bounding box center [446, 235] width 153 height 16
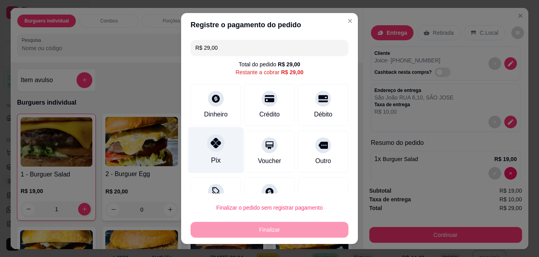
click at [215, 153] on div "Pix" at bounding box center [216, 150] width 56 height 46
type input "R$ 0,00"
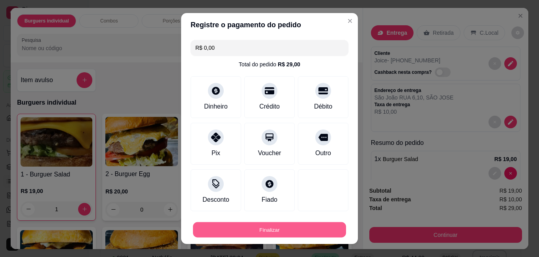
click at [264, 228] on button "Finalizar" at bounding box center [269, 229] width 153 height 15
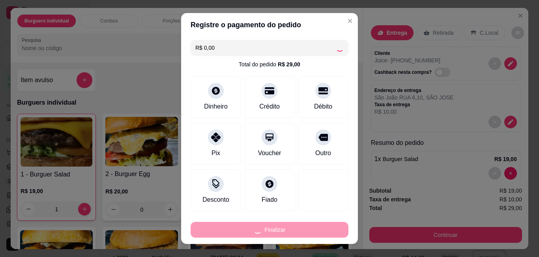
type input "0"
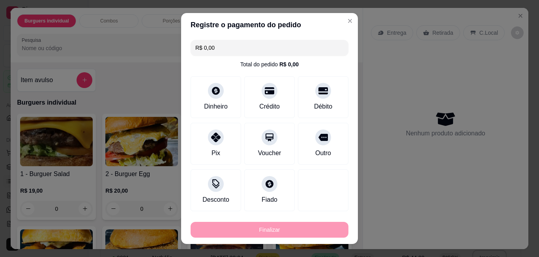
type input "-R$ 29,00"
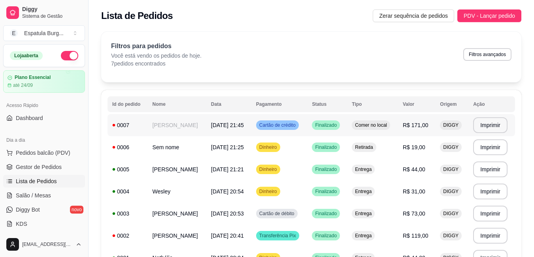
click at [244, 125] on span "[DATE] 21:45" at bounding box center [227, 125] width 33 height 6
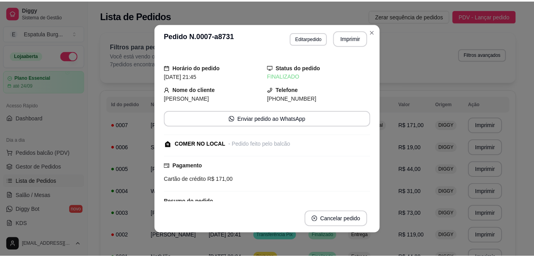
scroll to position [155, 0]
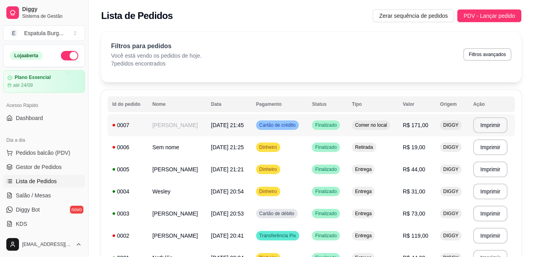
click at [244, 127] on span "[DATE] 21:45" at bounding box center [227, 125] width 33 height 6
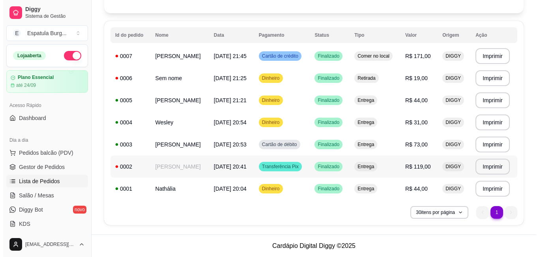
scroll to position [0, 0]
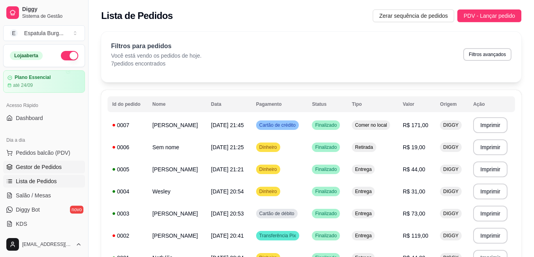
click at [49, 169] on span "Gestor de Pedidos" at bounding box center [39, 167] width 46 height 8
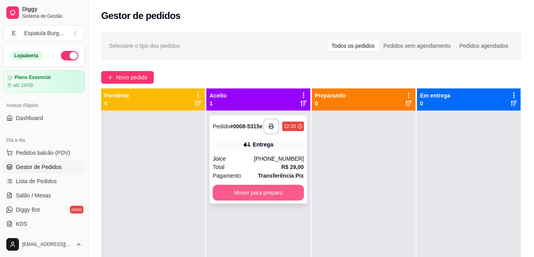
click at [266, 198] on button "Mover para preparo" at bounding box center [257, 193] width 91 height 16
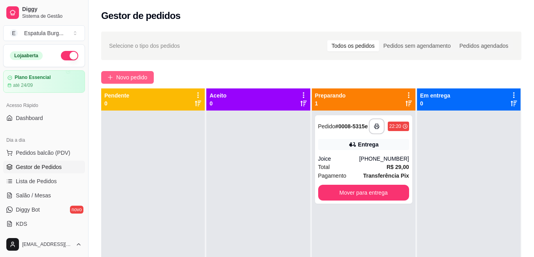
click at [107, 76] on icon "plus" at bounding box center [110, 78] width 6 height 6
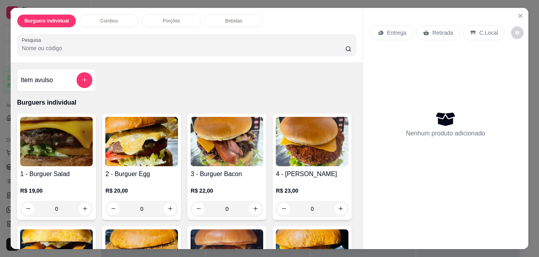
click at [252, 208] on div "0" at bounding box center [227, 209] width 73 height 16
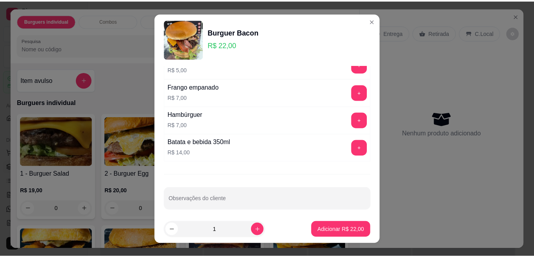
scroll to position [131, 0]
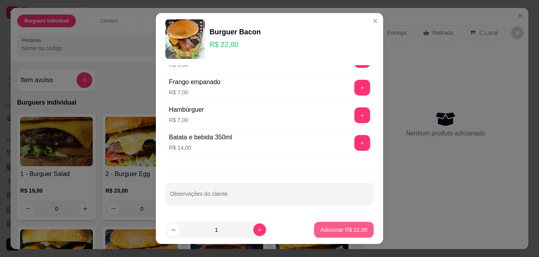
click at [340, 229] on p "Adicionar R$ 22,00" at bounding box center [344, 230] width 47 height 8
type input "1"
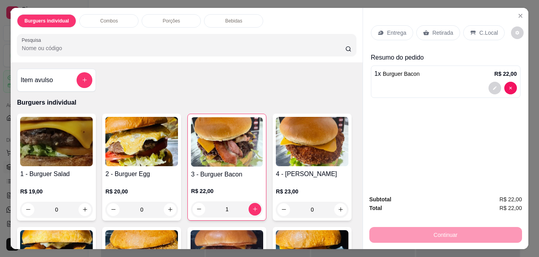
click at [438, 29] on p "Retirada" at bounding box center [443, 33] width 21 height 8
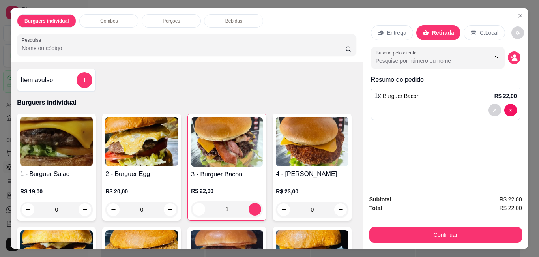
click at [432, 30] on p "Retirada" at bounding box center [443, 33] width 22 height 8
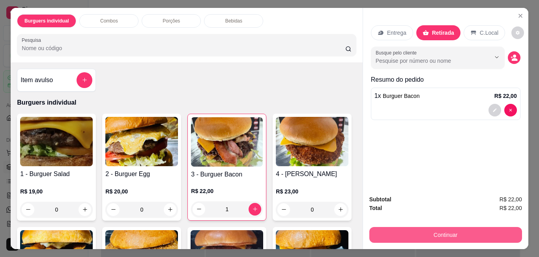
click at [467, 230] on button "Continuar" at bounding box center [446, 235] width 153 height 16
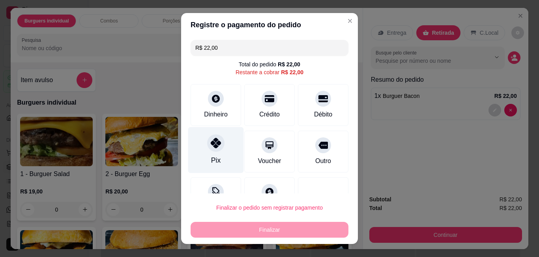
click at [216, 147] on icon at bounding box center [216, 143] width 10 height 10
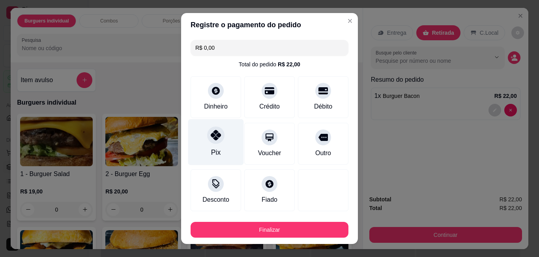
type input "R$ 0,00"
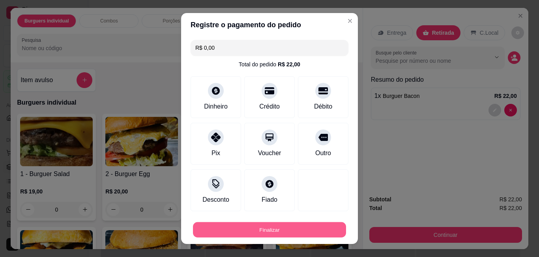
click at [278, 232] on button "Finalizar" at bounding box center [269, 229] width 153 height 15
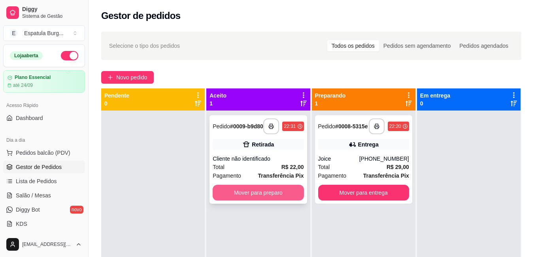
click at [271, 194] on button "Mover para preparo" at bounding box center [257, 193] width 91 height 16
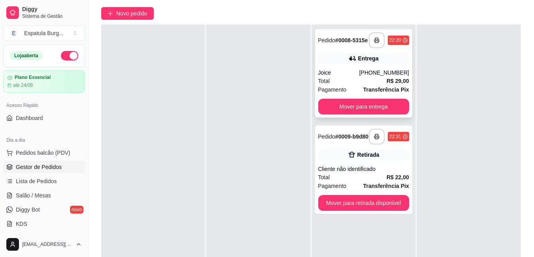
scroll to position [79, 0]
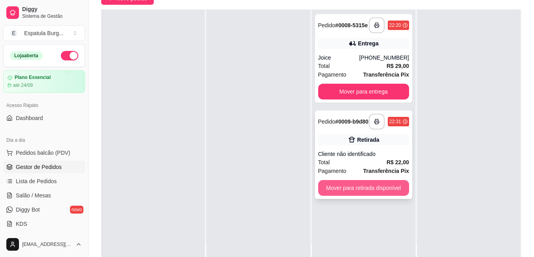
click at [357, 195] on button "Mover para retirada disponível" at bounding box center [363, 188] width 91 height 16
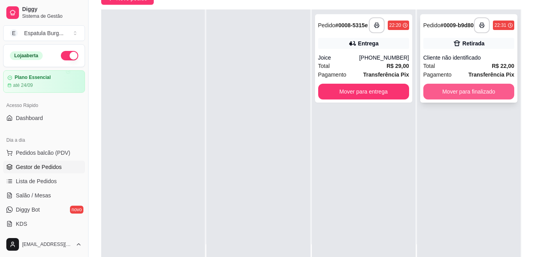
click at [465, 95] on button "Mover para finalizado" at bounding box center [468, 92] width 91 height 16
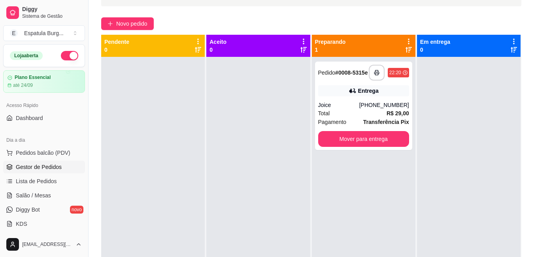
scroll to position [39, 0]
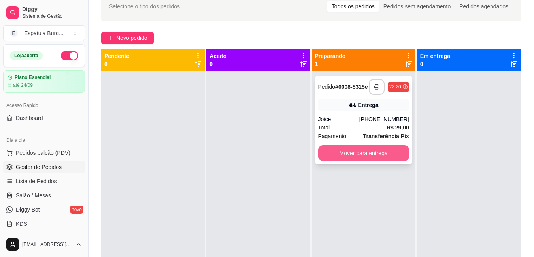
click at [375, 154] on button "Mover para entrega" at bounding box center [363, 153] width 91 height 16
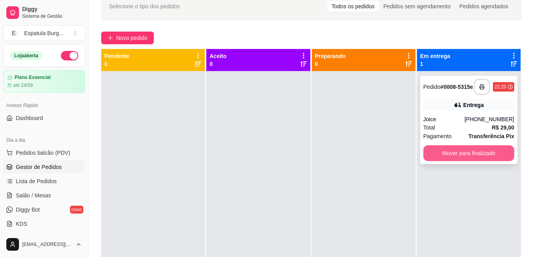
click at [457, 155] on button "Mover para finalizado" at bounding box center [468, 153] width 91 height 16
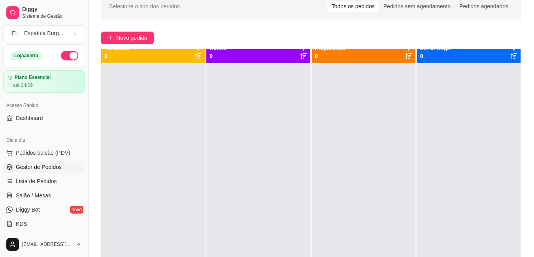
scroll to position [0, 0]
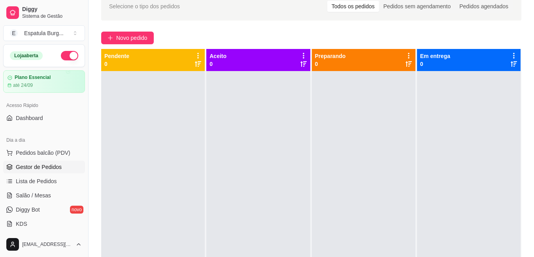
click at [34, 168] on span "Gestor de Pedidos" at bounding box center [39, 167] width 46 height 8
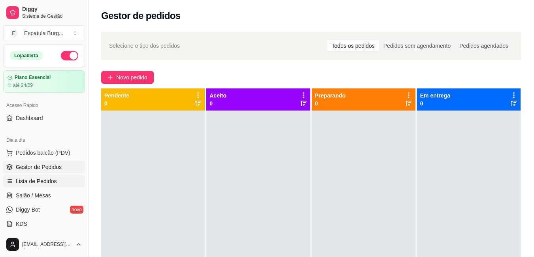
click at [35, 183] on span "Lista de Pedidos" at bounding box center [36, 181] width 41 height 8
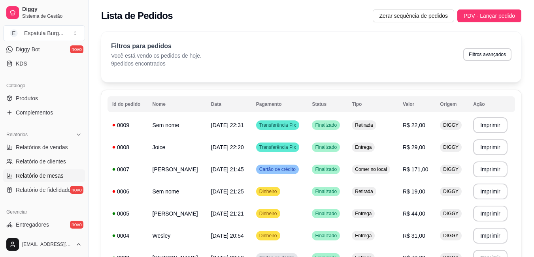
scroll to position [197, 0]
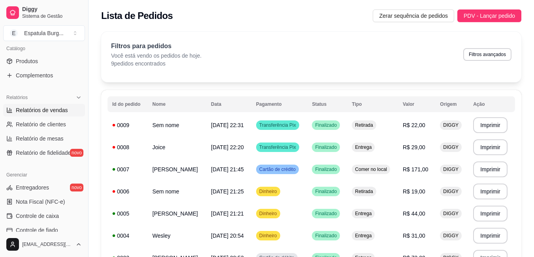
click at [39, 111] on span "Relatórios de vendas" at bounding box center [42, 110] width 52 height 8
select select "ALL"
select select "0"
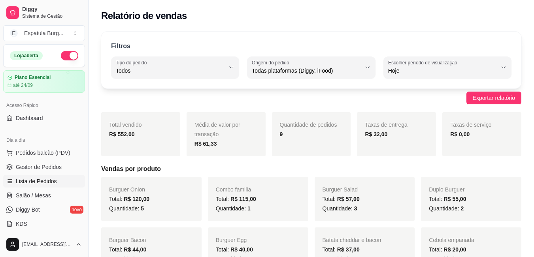
click at [39, 184] on span "Lista de Pedidos" at bounding box center [36, 181] width 41 height 8
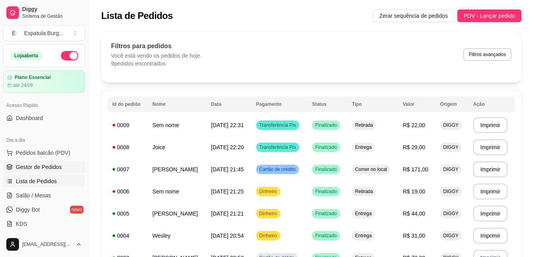
click at [33, 168] on span "Gestor de Pedidos" at bounding box center [39, 167] width 46 height 8
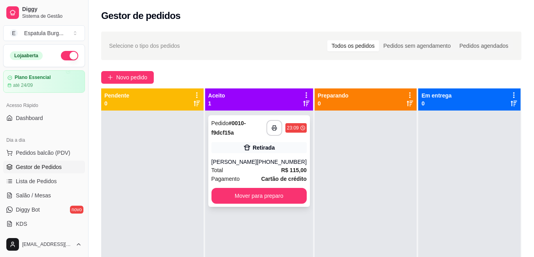
click at [253, 166] on div "[PERSON_NAME]" at bounding box center [233, 162] width 45 height 8
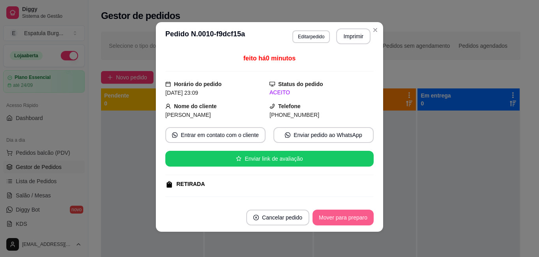
click at [350, 220] on button "Mover para preparo" at bounding box center [343, 218] width 61 height 16
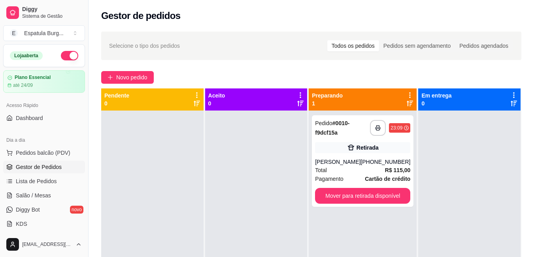
click at [139, 69] on div "**********" at bounding box center [310, 191] width 445 height 328
click at [139, 74] on span "Novo pedido" at bounding box center [131, 77] width 31 height 9
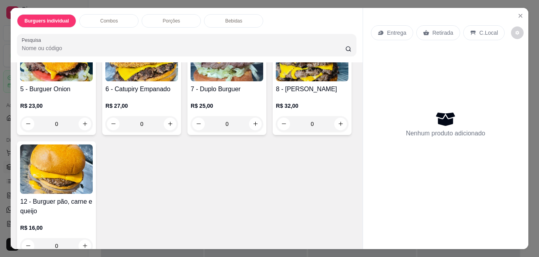
scroll to position [237, 0]
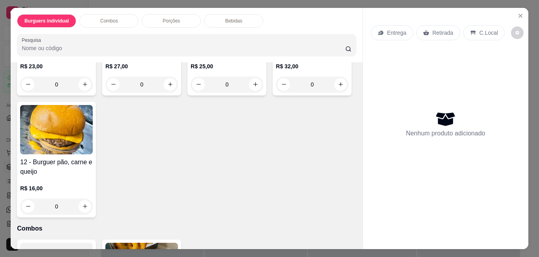
click at [93, 205] on div "0" at bounding box center [56, 207] width 73 height 16
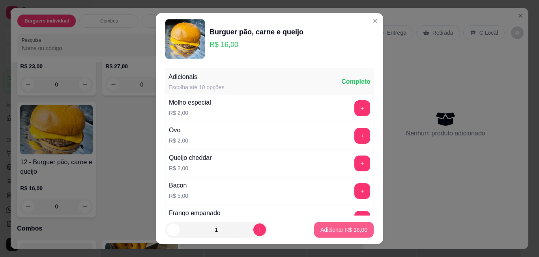
click at [359, 224] on button "Adicionar R$ 16,00" at bounding box center [344, 230] width 60 height 16
type input "1"
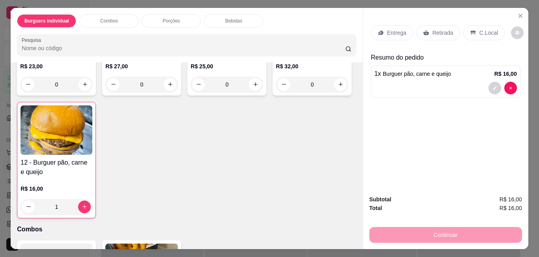
click at [243, 14] on div "Bebidas" at bounding box center [233, 20] width 59 height 13
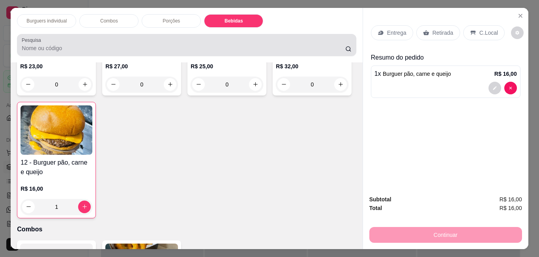
scroll to position [21, 0]
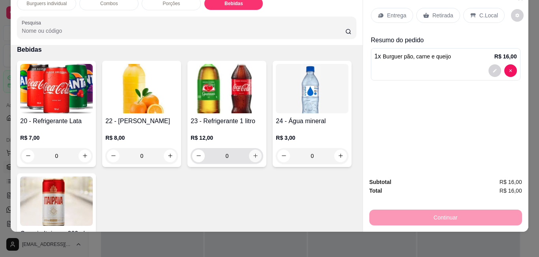
click at [253, 153] on icon "increase-product-quantity" at bounding box center [256, 156] width 6 height 6
type input "1"
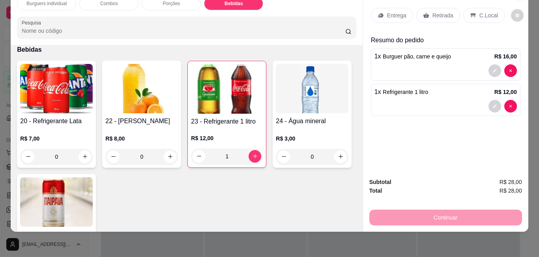
click at [450, 10] on div "Retirada" at bounding box center [439, 15] width 44 height 15
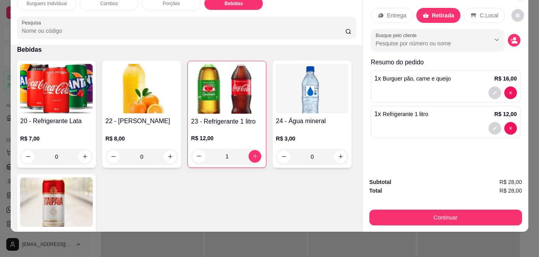
click at [472, 12] on icon at bounding box center [474, 15] width 6 height 6
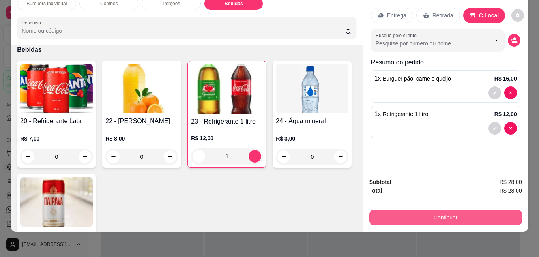
click at [465, 210] on button "Continuar" at bounding box center [446, 218] width 153 height 16
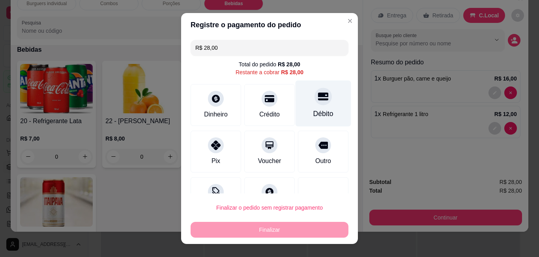
click at [315, 103] on div at bounding box center [323, 96] width 17 height 17
type input "R$ 0,00"
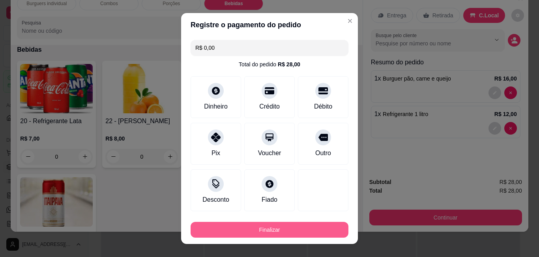
click at [279, 229] on button "Finalizar" at bounding box center [270, 230] width 158 height 16
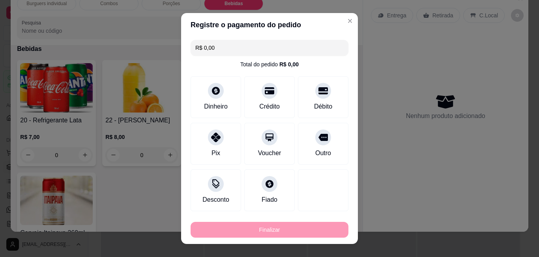
type input "0"
type input "-R$ 28,00"
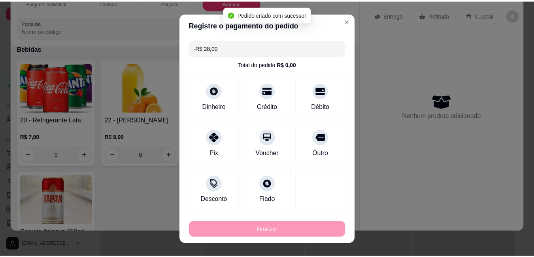
scroll to position [665, 0]
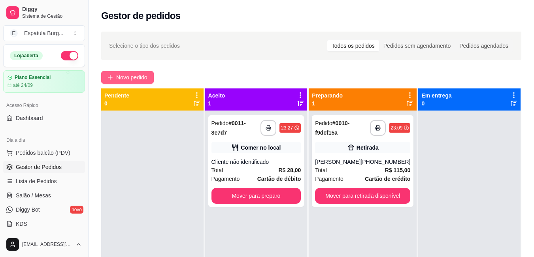
click at [141, 75] on span "Novo pedido" at bounding box center [131, 77] width 31 height 9
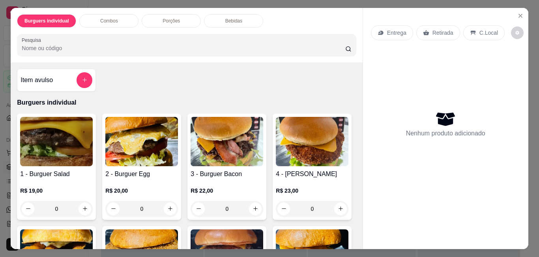
click at [252, 208] on div "0" at bounding box center [227, 209] width 73 height 16
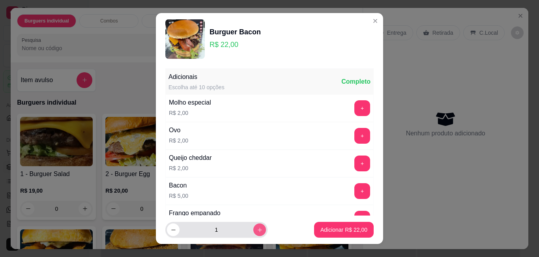
click at [257, 228] on icon "increase-product-quantity" at bounding box center [260, 230] width 6 height 6
type input "2"
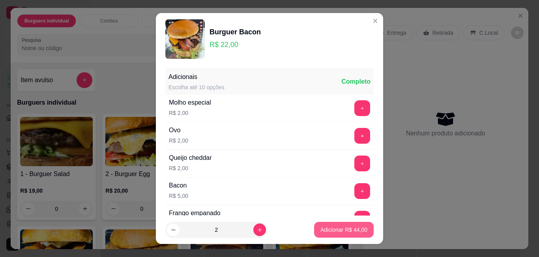
click at [351, 229] on p "Adicionar R$ 44,00" at bounding box center [344, 230] width 47 height 8
type input "2"
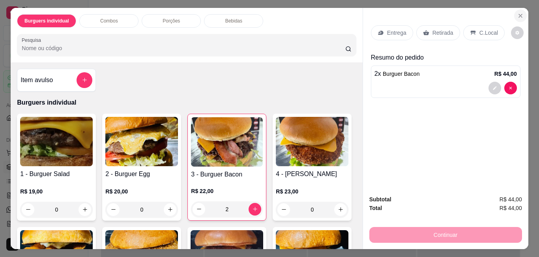
click at [518, 14] on icon "Close" at bounding box center [521, 16] width 6 height 6
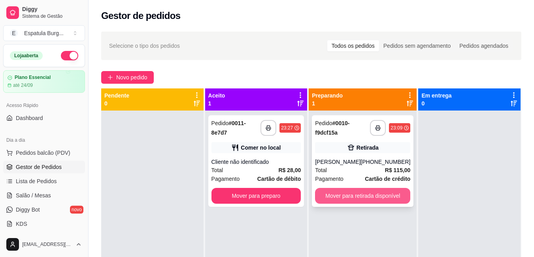
click at [355, 198] on button "Mover para retirada disponível" at bounding box center [362, 196] width 95 height 16
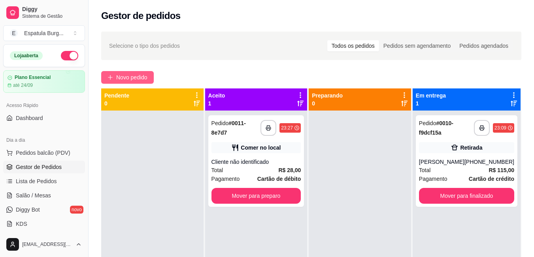
click at [150, 75] on button "Novo pedido" at bounding box center [127, 77] width 53 height 13
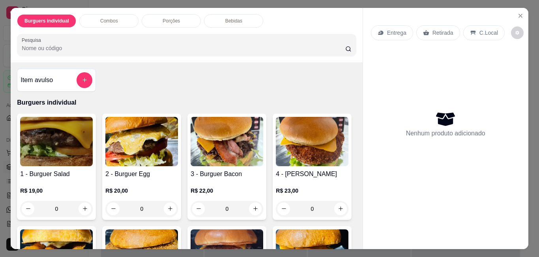
click at [252, 208] on div "0" at bounding box center [227, 209] width 73 height 16
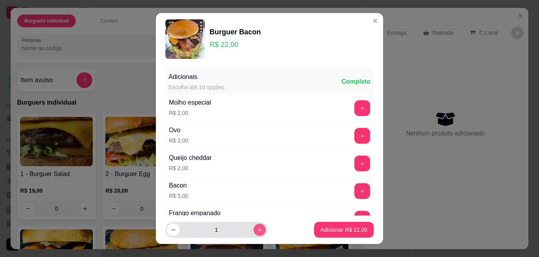
click at [258, 231] on icon "increase-product-quantity" at bounding box center [260, 230] width 4 height 4
type input "2"
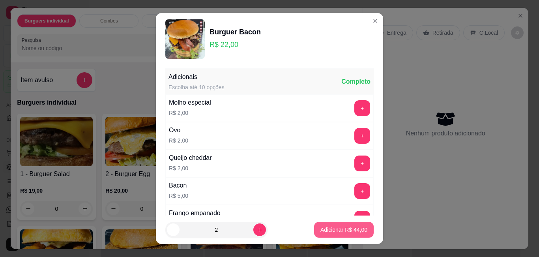
click at [343, 229] on p "Adicionar R$ 44,00" at bounding box center [344, 230] width 47 height 8
type input "2"
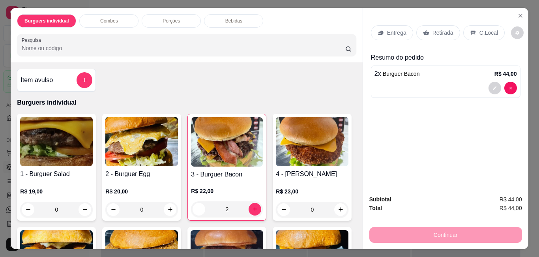
click at [471, 30] on icon at bounding box center [473, 32] width 5 height 4
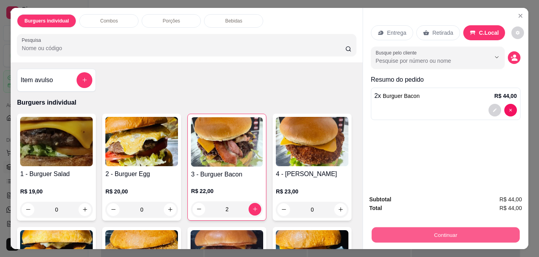
click at [472, 231] on button "Continuar" at bounding box center [446, 234] width 148 height 15
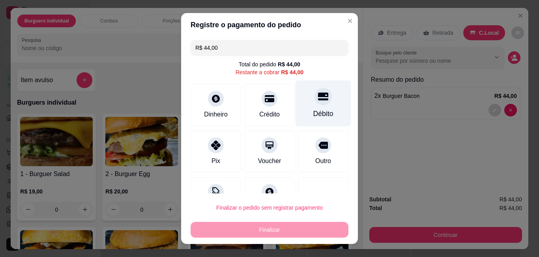
click at [315, 104] on div at bounding box center [323, 96] width 17 height 17
type input "R$ 0,00"
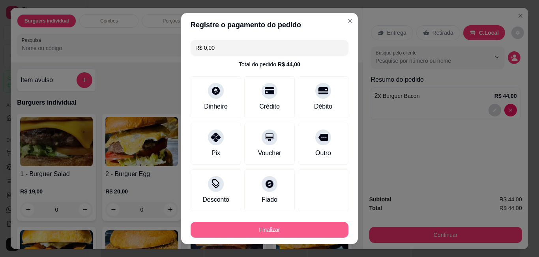
click at [280, 227] on button "Finalizar" at bounding box center [270, 230] width 158 height 16
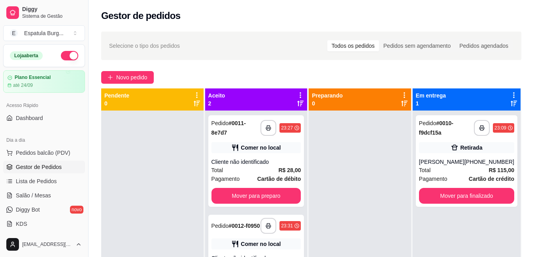
scroll to position [22, 0]
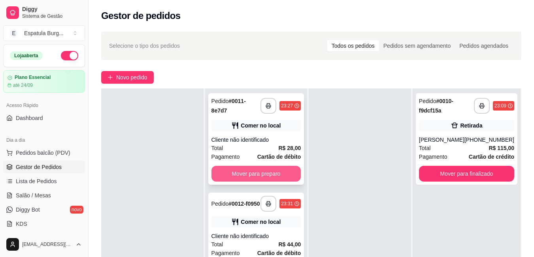
click at [285, 170] on button "Mover para preparo" at bounding box center [256, 174] width 90 height 16
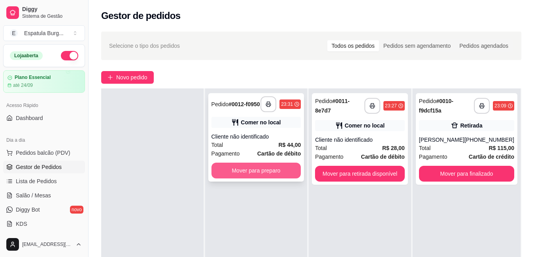
click at [286, 169] on button "Mover para preparo" at bounding box center [256, 171] width 90 height 16
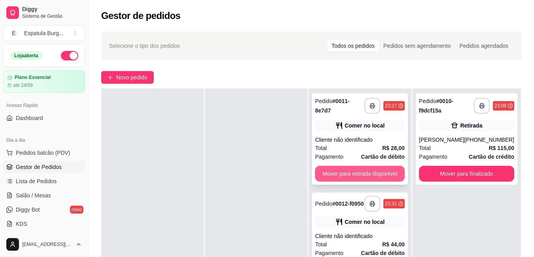
click at [369, 170] on button "Mover para retirada disponível" at bounding box center [360, 174] width 90 height 16
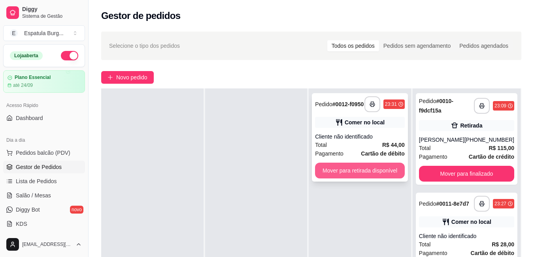
click at [372, 169] on button "Mover para retirada disponível" at bounding box center [360, 171] width 90 height 16
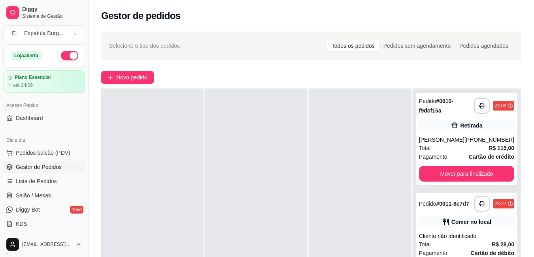
click at [69, 56] on button "button" at bounding box center [69, 55] width 17 height 9
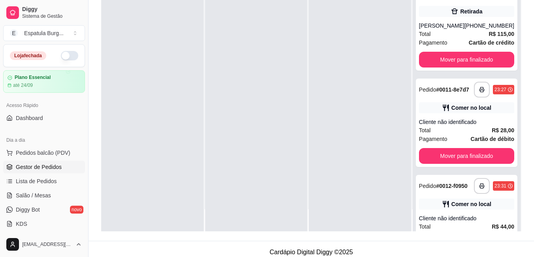
scroll to position [120, 0]
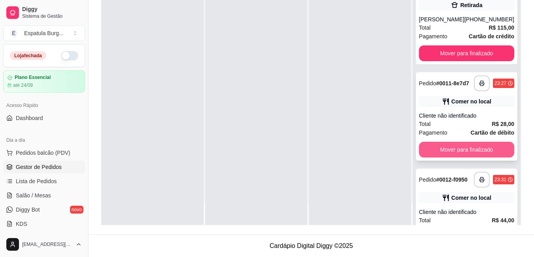
click at [480, 158] on button "Mover para finalizado" at bounding box center [466, 150] width 95 height 16
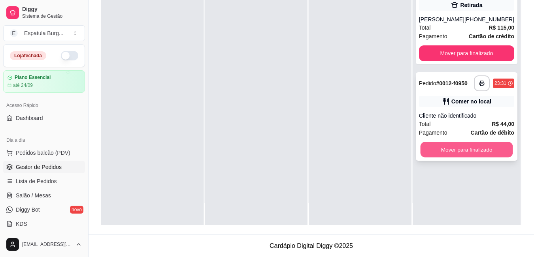
click at [489, 153] on button "Mover para finalizado" at bounding box center [466, 149] width 92 height 15
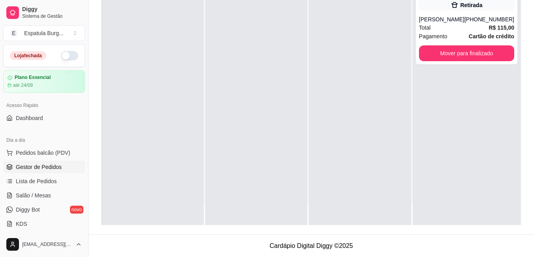
scroll to position [0, 0]
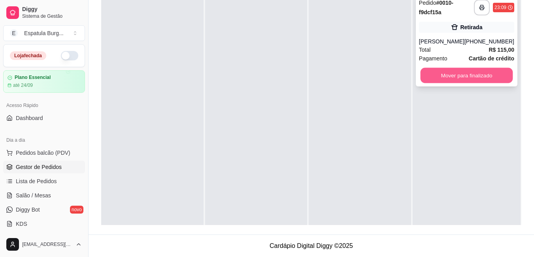
click at [489, 82] on button "Mover para finalizado" at bounding box center [466, 75] width 92 height 15
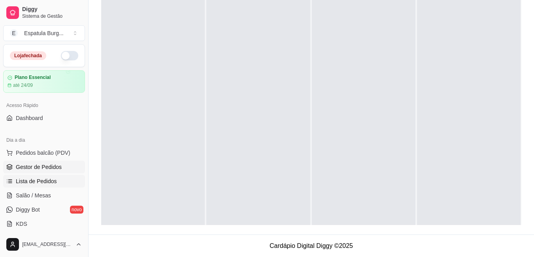
click at [36, 182] on span "Lista de Pedidos" at bounding box center [36, 181] width 41 height 8
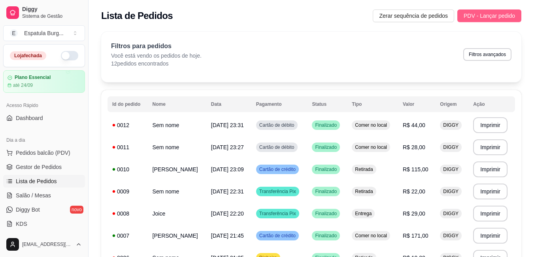
click at [508, 13] on span "PDV - Lançar pedido" at bounding box center [488, 15] width 51 height 9
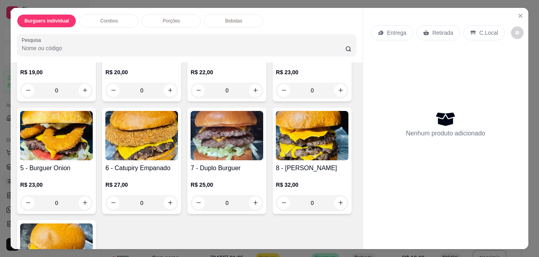
scroll to position [158, 0]
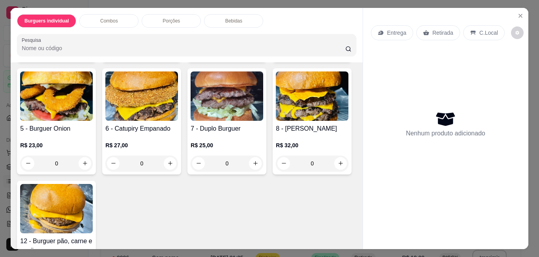
click at [276, 59] on div "0" at bounding box center [312, 51] width 73 height 16
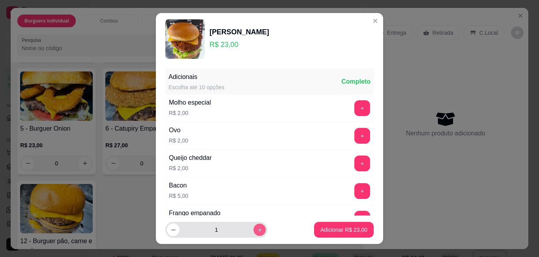
click at [256, 233] on button "increase-product-quantity" at bounding box center [260, 230] width 12 height 12
type input "2"
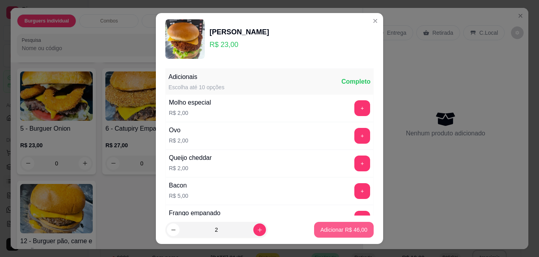
click at [335, 229] on p "Adicionar R$ 46,00" at bounding box center [344, 230] width 47 height 8
type input "2"
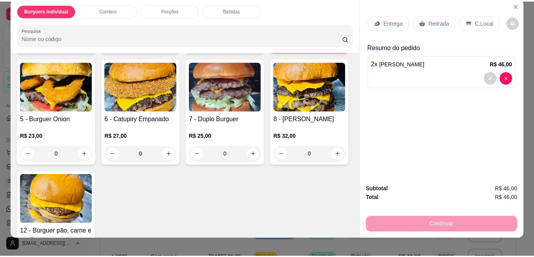
scroll to position [0, 0]
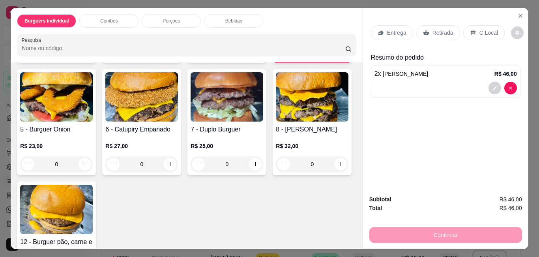
click at [440, 29] on p "Retirada" at bounding box center [443, 33] width 21 height 8
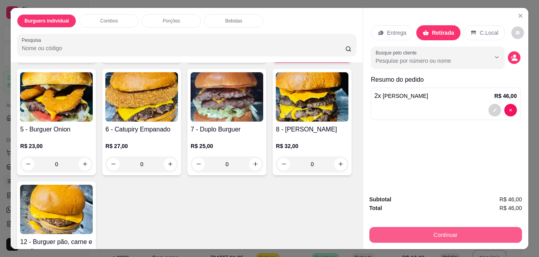
click at [448, 233] on button "Continuar" at bounding box center [446, 235] width 153 height 16
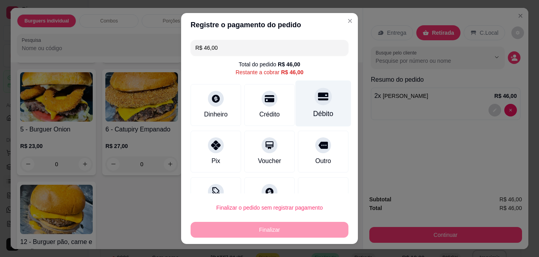
click at [320, 107] on div "Débito" at bounding box center [324, 103] width 56 height 46
type input "R$ 0,00"
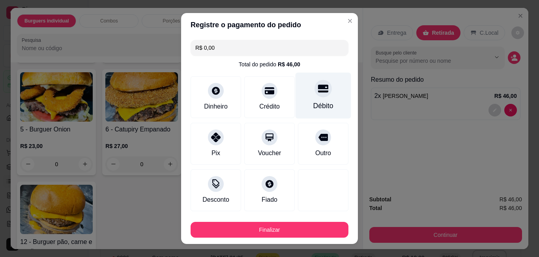
click at [314, 102] on div "Débito" at bounding box center [324, 106] width 20 height 10
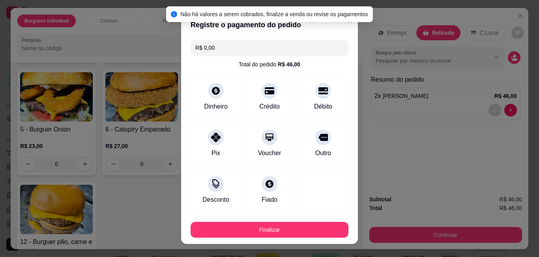
click at [265, 227] on button "Finalizar" at bounding box center [270, 230] width 158 height 16
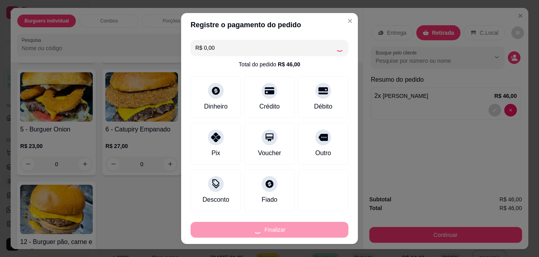
type input "0"
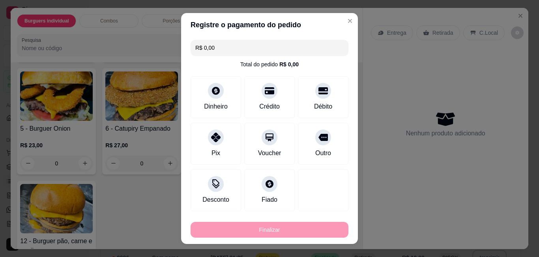
type input "-R$ 46,00"
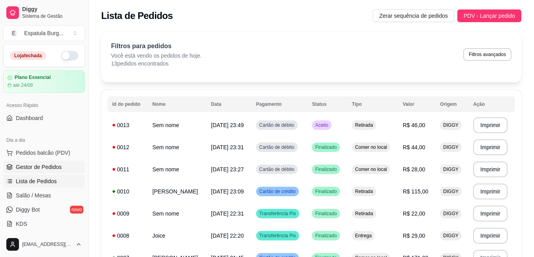
click at [43, 169] on span "Gestor de Pedidos" at bounding box center [39, 167] width 46 height 8
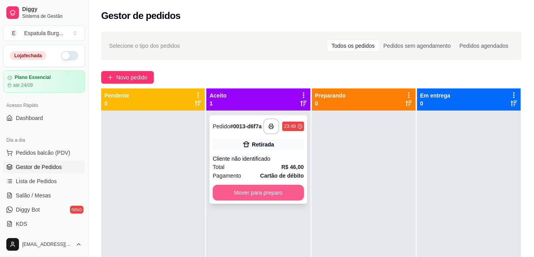
click at [248, 190] on button "Mover para preparo" at bounding box center [257, 193] width 91 height 16
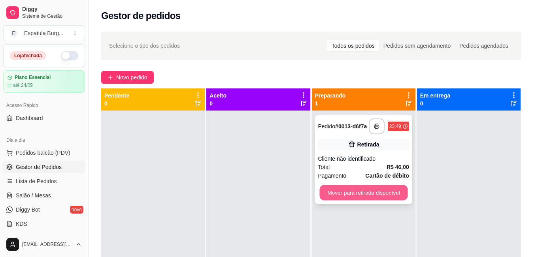
click at [372, 190] on button "Mover para retirada disponível" at bounding box center [363, 192] width 88 height 15
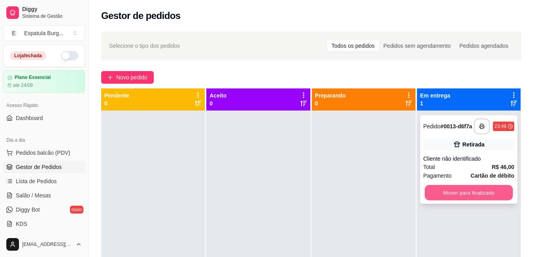
click at [454, 190] on button "Mover para finalizado" at bounding box center [468, 192] width 88 height 15
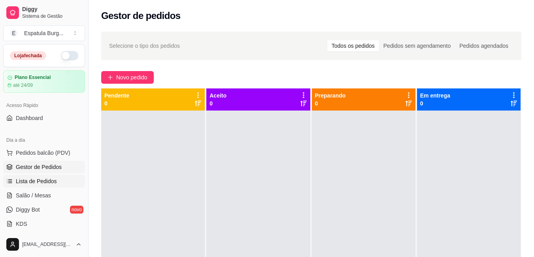
click at [31, 180] on span "Lista de Pedidos" at bounding box center [36, 181] width 41 height 8
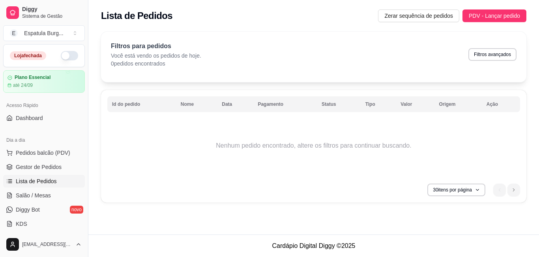
click at [31, 180] on span "Lista de Pedidos" at bounding box center [36, 181] width 41 height 8
click at [40, 178] on span "Lista de Pedidos" at bounding box center [36, 181] width 41 height 8
click at [503, 56] on button "Filtros avançados" at bounding box center [493, 54] width 47 height 12
select select "0"
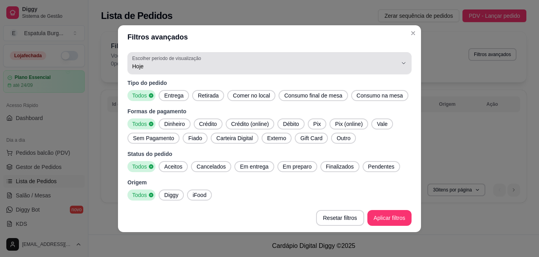
click at [153, 62] on div "Hoje" at bounding box center [264, 63] width 265 height 16
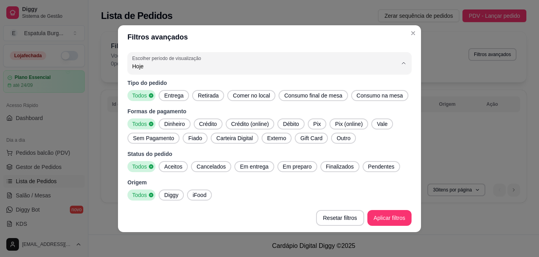
click at [145, 95] on span "Ontem" at bounding box center [262, 98] width 253 height 8
type input "1"
select select "1"
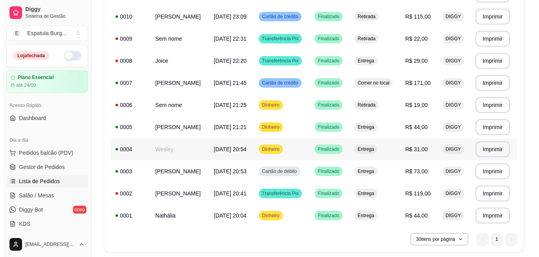
scroll to position [197, 0]
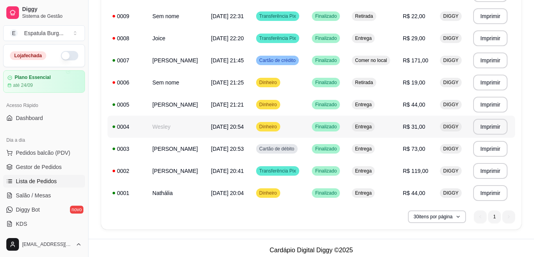
click at [238, 130] on td "[DATE] 20:54" at bounding box center [228, 127] width 45 height 22
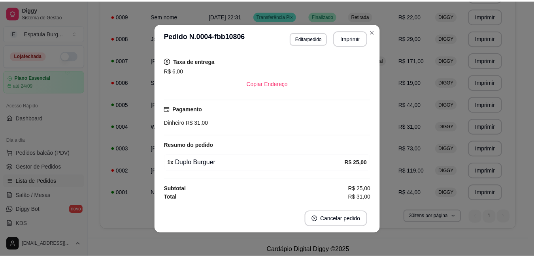
scroll to position [2, 0]
